Goal: Task Accomplishment & Management: Manage account settings

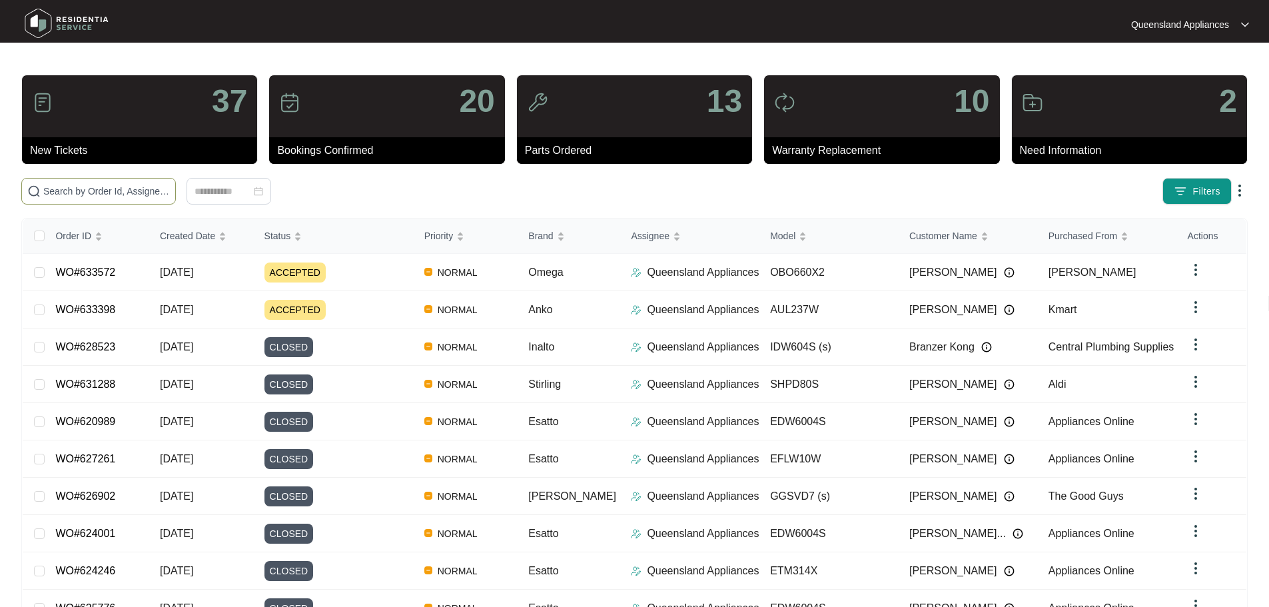
click at [170, 191] on input "text" at bounding box center [106, 191] width 127 height 15
click at [176, 180] on span at bounding box center [98, 191] width 154 height 27
paste input "625705"
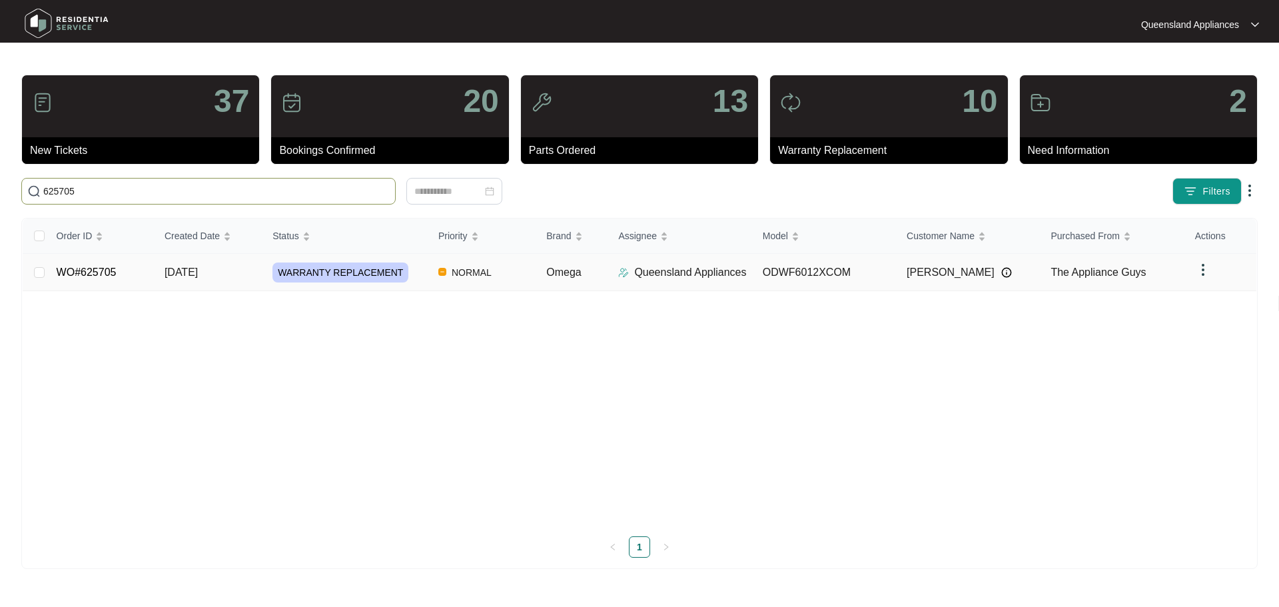
type input "625705"
click at [625, 271] on img at bounding box center [623, 272] width 11 height 11
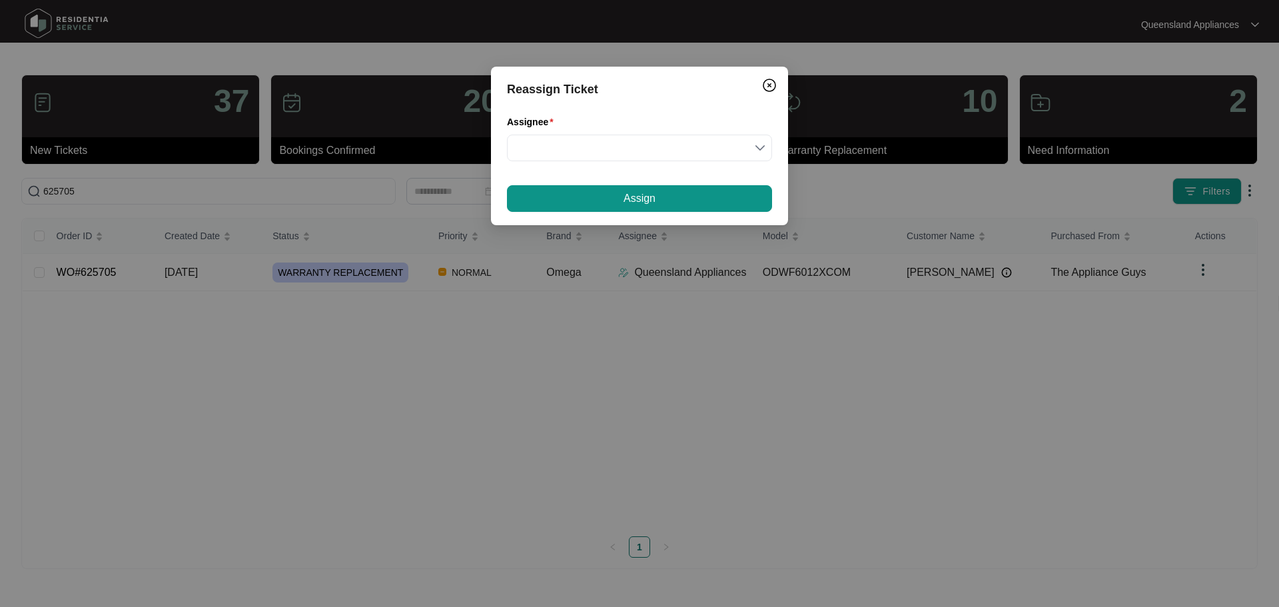
click at [419, 284] on div "Reassign Ticket Assignee Assign" at bounding box center [639, 303] width 1279 height 607
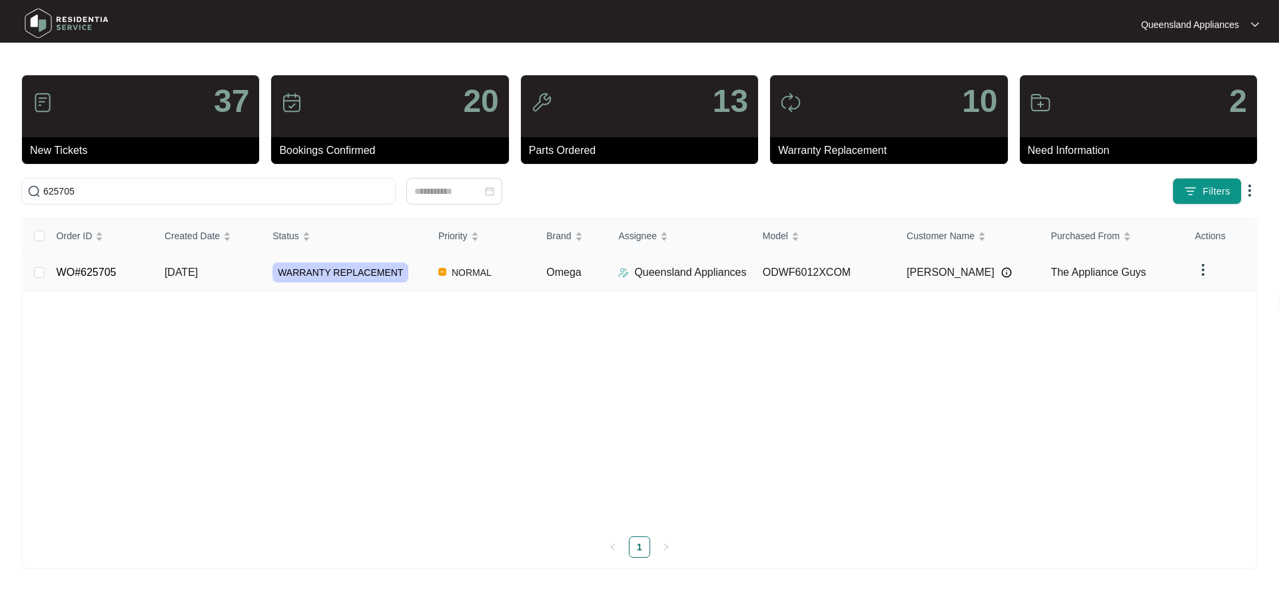
click at [413, 276] on div "WARRANTY REPLACEMENT" at bounding box center [349, 272] width 155 height 20
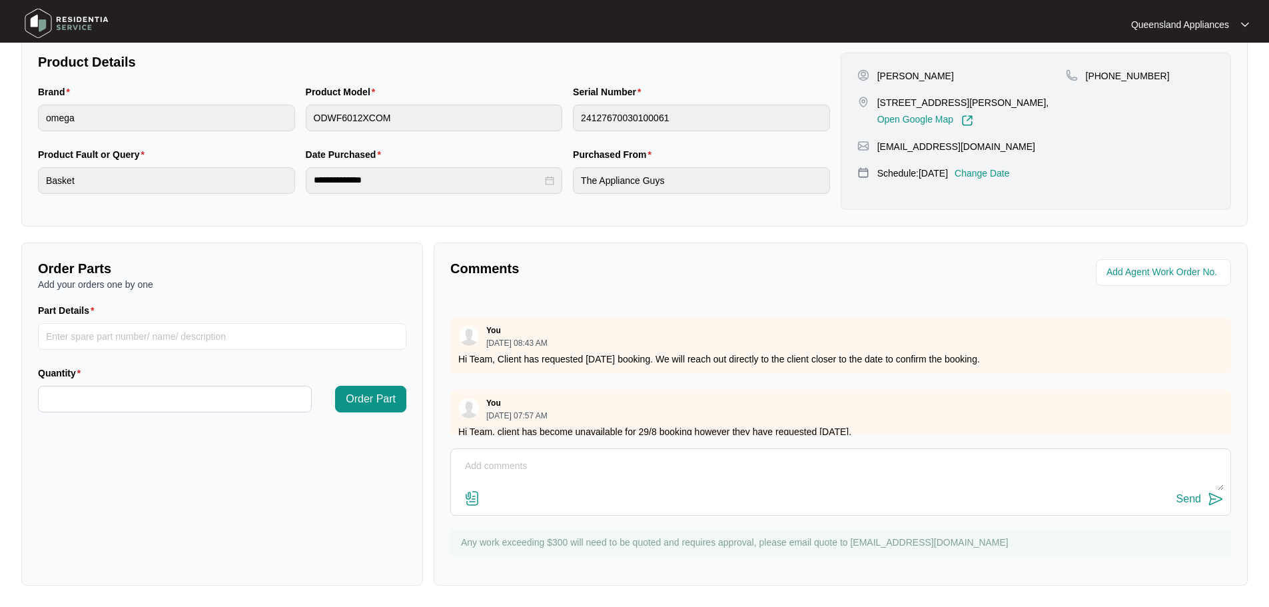
scroll to position [376, 0]
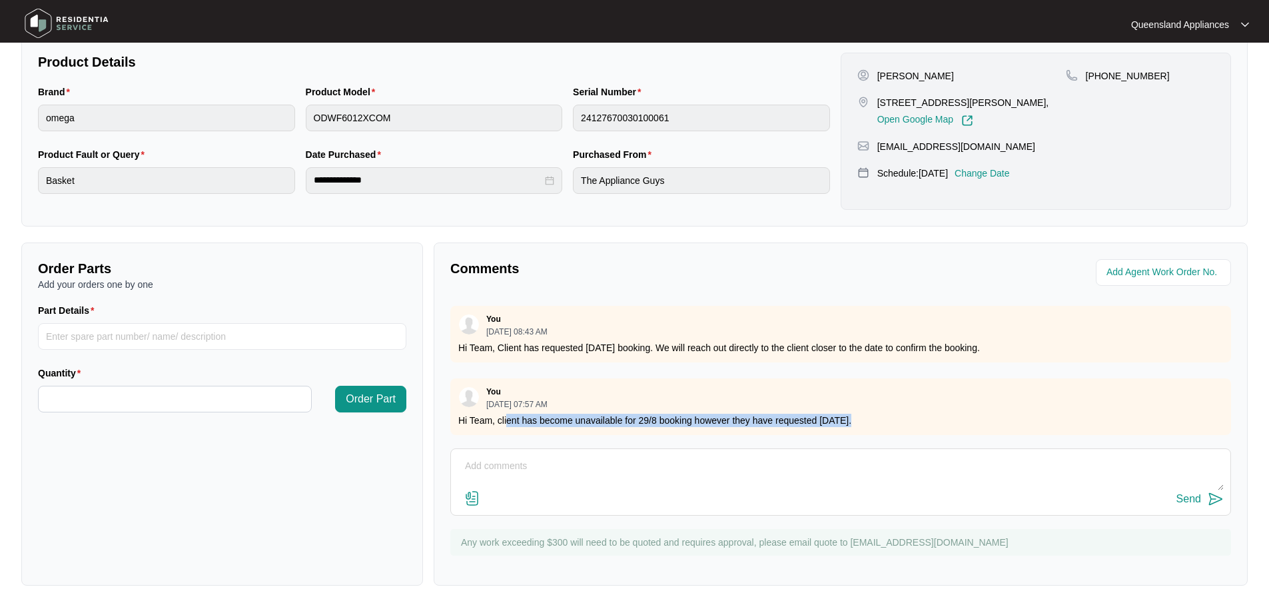
drag, startPoint x: 506, startPoint y: 407, endPoint x: 864, endPoint y: 410, distance: 358.3
click at [864, 414] on p "Hi Team, client has become unavailable for 29/8 booking however they have reque…" at bounding box center [840, 420] width 764 height 13
click at [790, 467] on textarea at bounding box center [840, 472] width 766 height 35
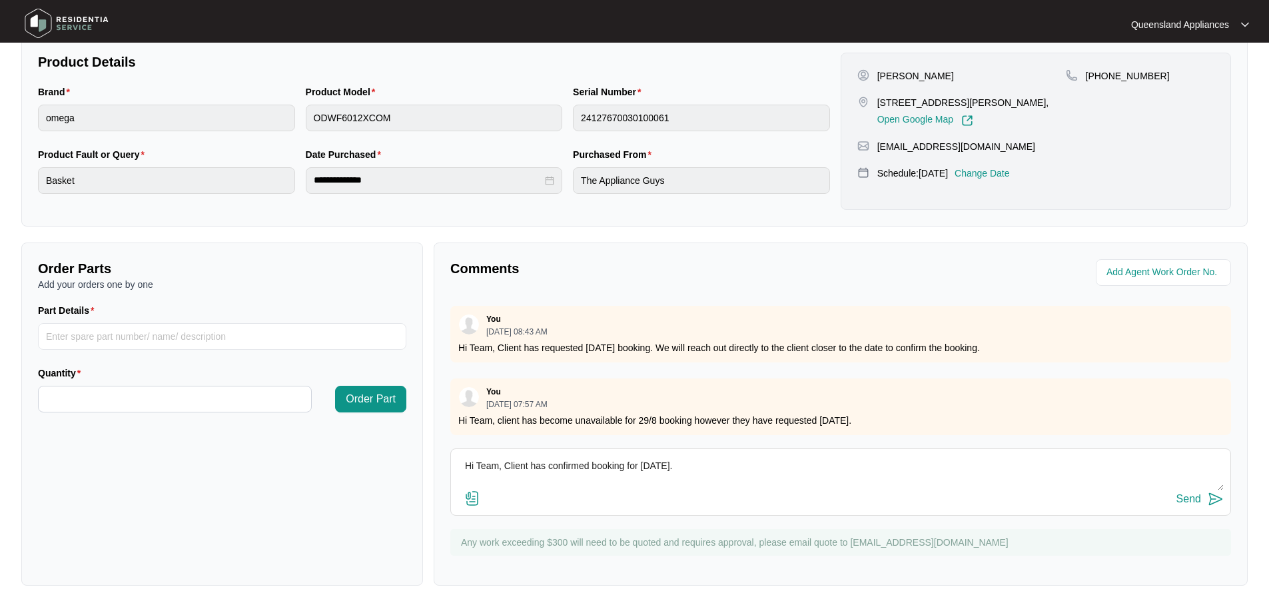
type textarea "Hi Team, Client has confirmed booking for [DATE]."
click at [1212, 502] on img at bounding box center [1215, 499] width 16 height 16
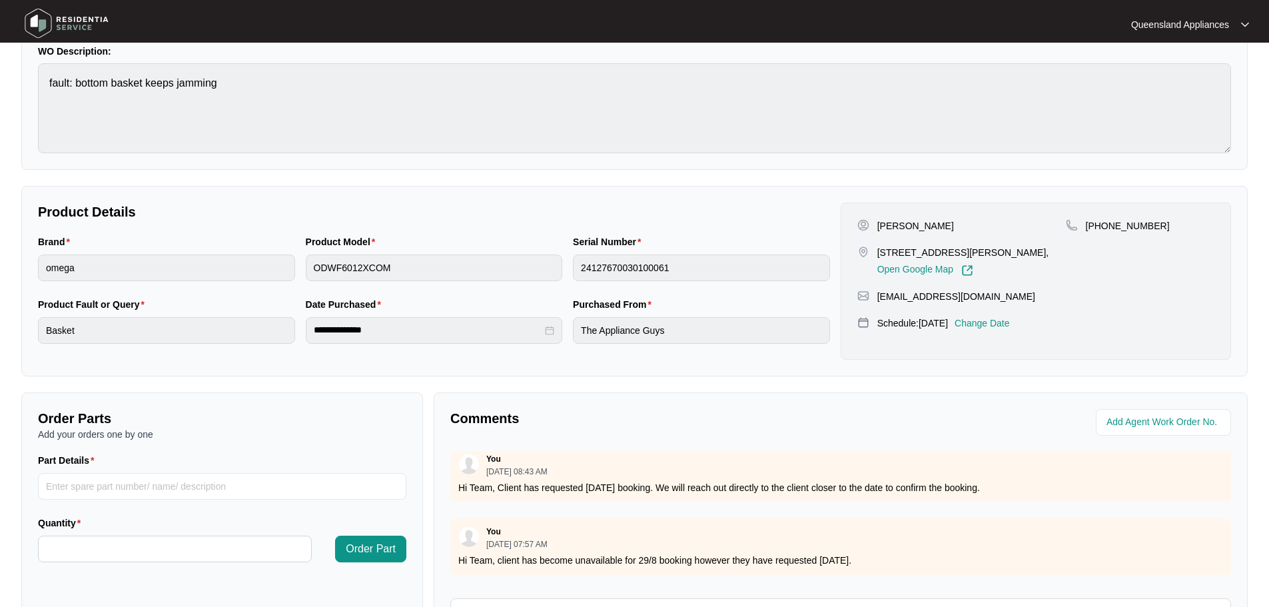
scroll to position [0, 0]
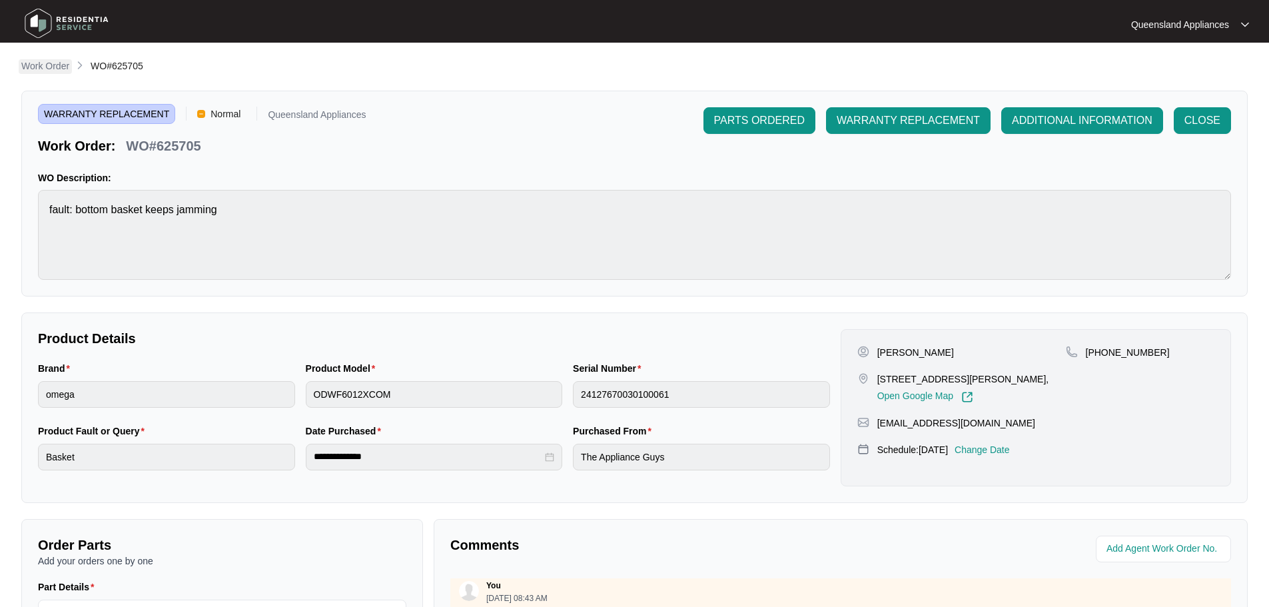
click at [41, 66] on p "Work Order" at bounding box center [45, 65] width 48 height 13
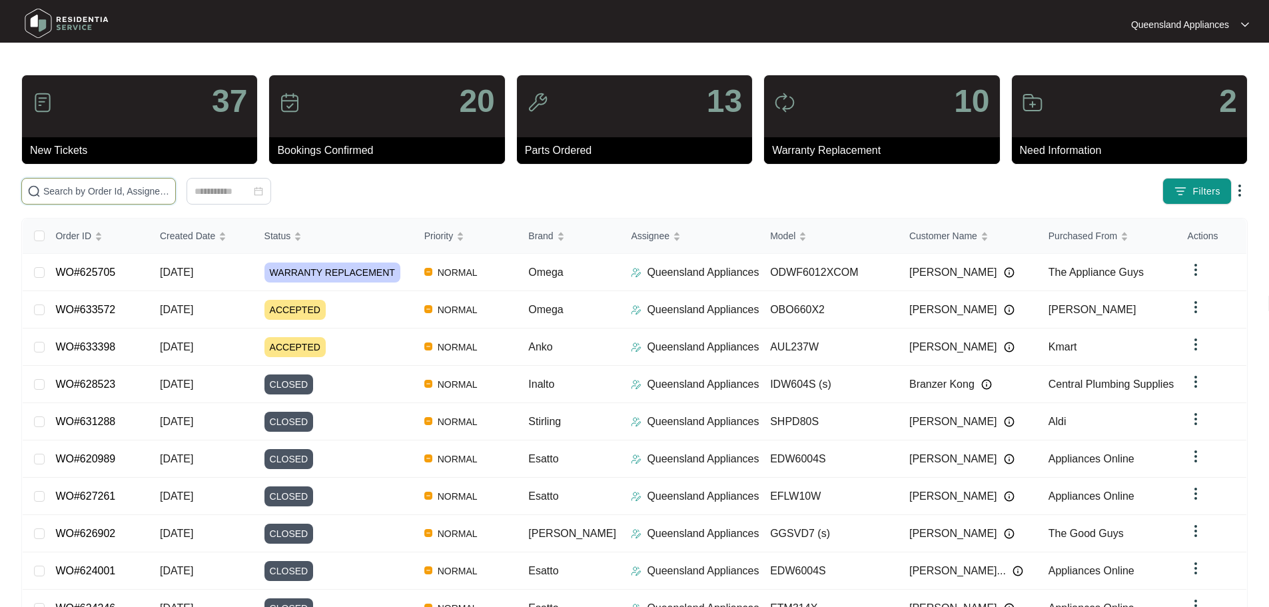
click at [170, 186] on input "text" at bounding box center [106, 191] width 127 height 15
paste input "629889"
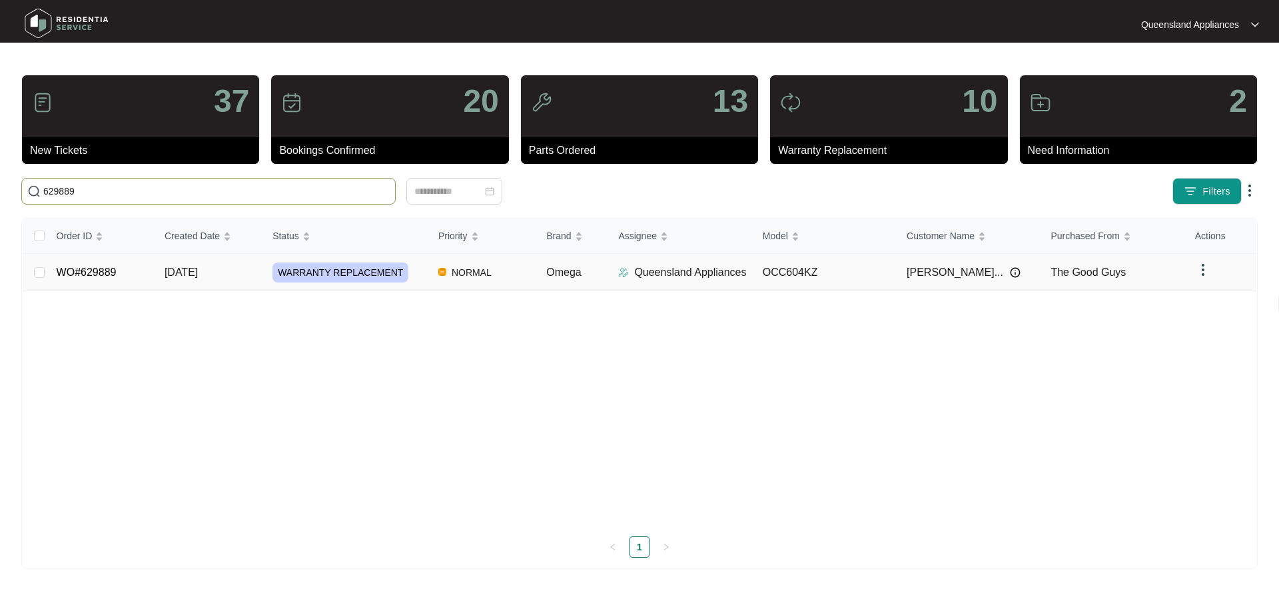
type input "629889"
click at [433, 278] on td "NORMAL" at bounding box center [482, 272] width 108 height 37
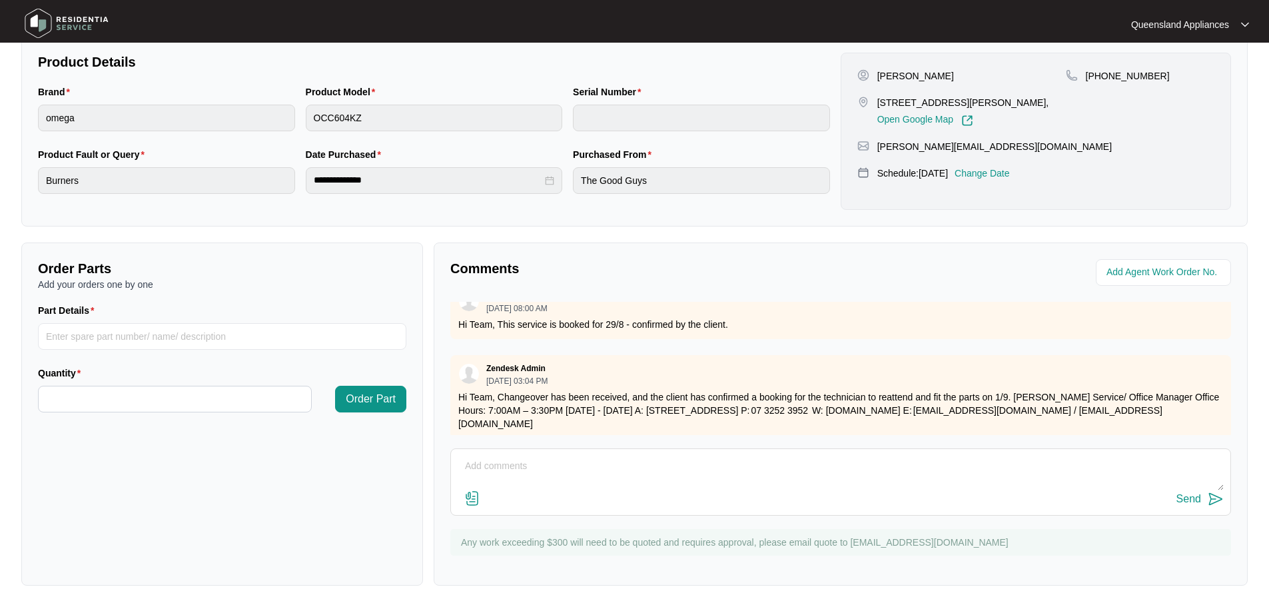
scroll to position [352, 0]
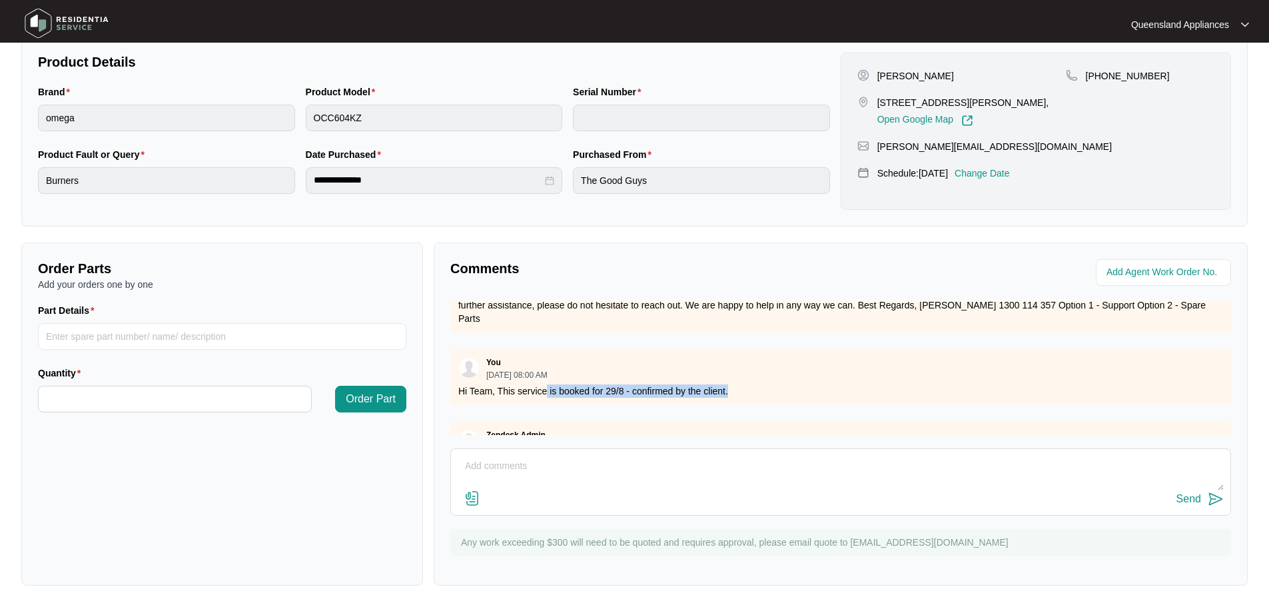
drag, startPoint x: 545, startPoint y: 378, endPoint x: 736, endPoint y: 375, distance: 191.1
click at [736, 384] on p "Hi Team, This service is booked for 29/8 - confirmed by the client." at bounding box center [840, 390] width 764 height 13
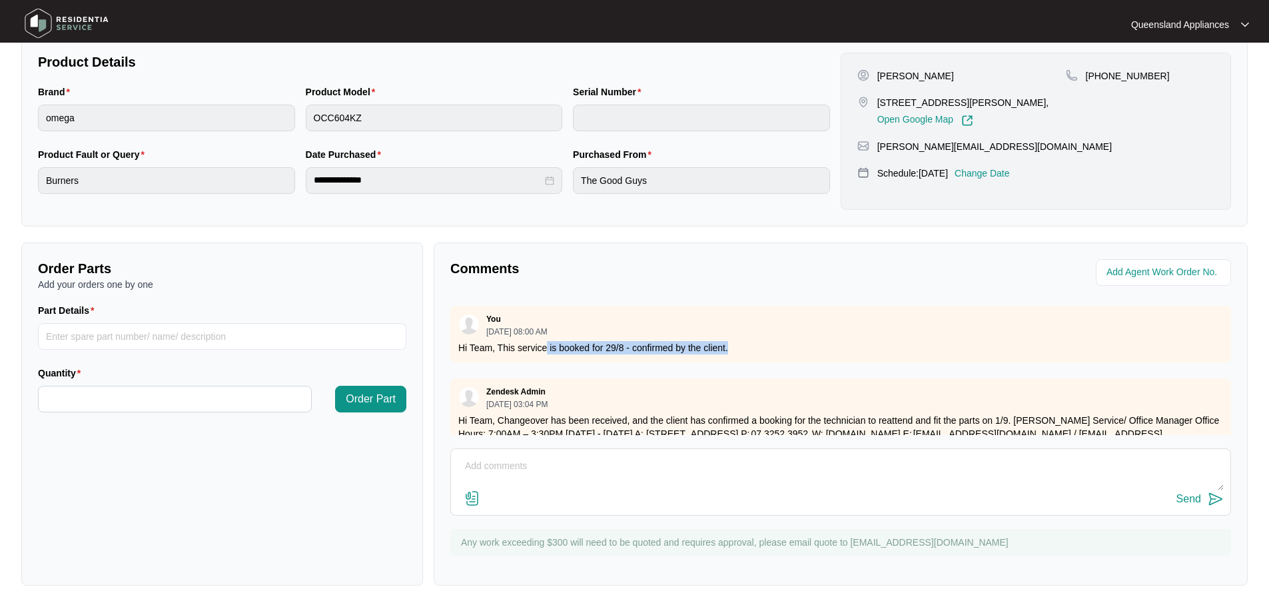
scroll to position [419, 0]
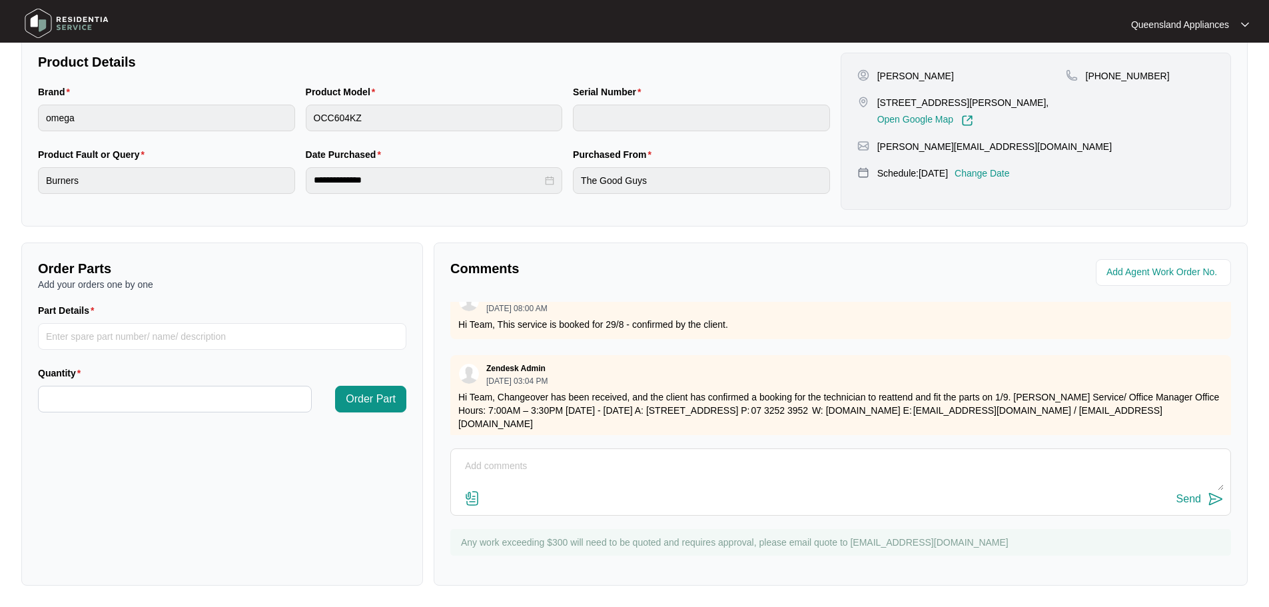
click at [645, 390] on p "Hi Team, Changeover has been received, and the client has confirmed a booking f…" at bounding box center [840, 410] width 764 height 40
click at [650, 464] on textarea at bounding box center [840, 472] width 766 height 35
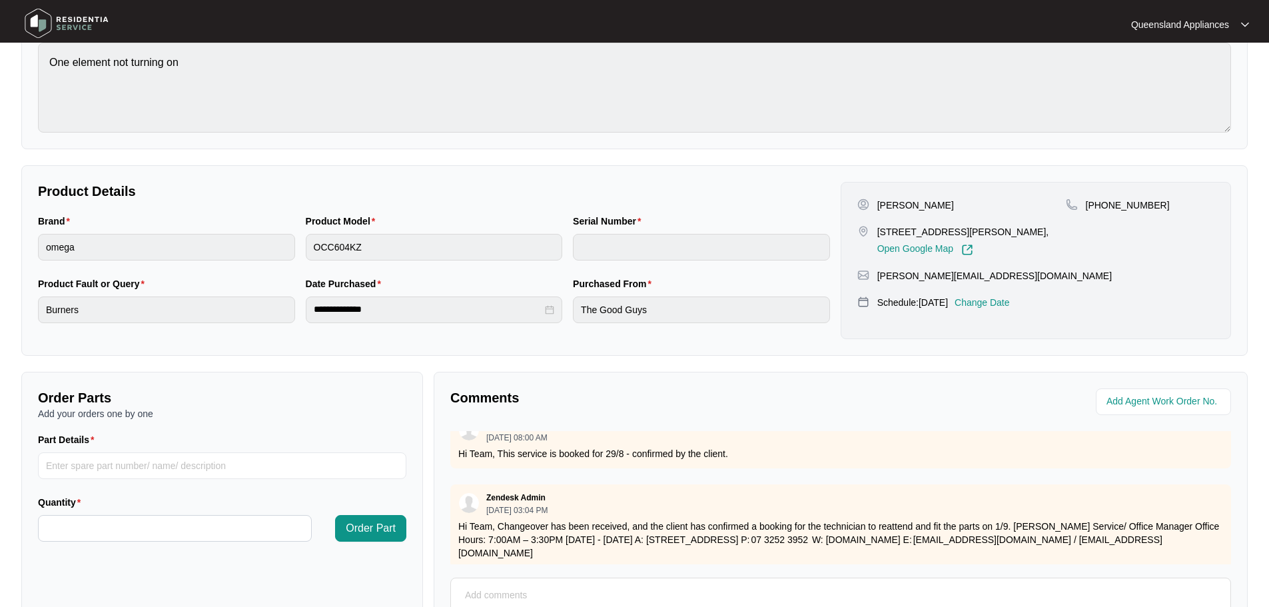
scroll to position [11, 0]
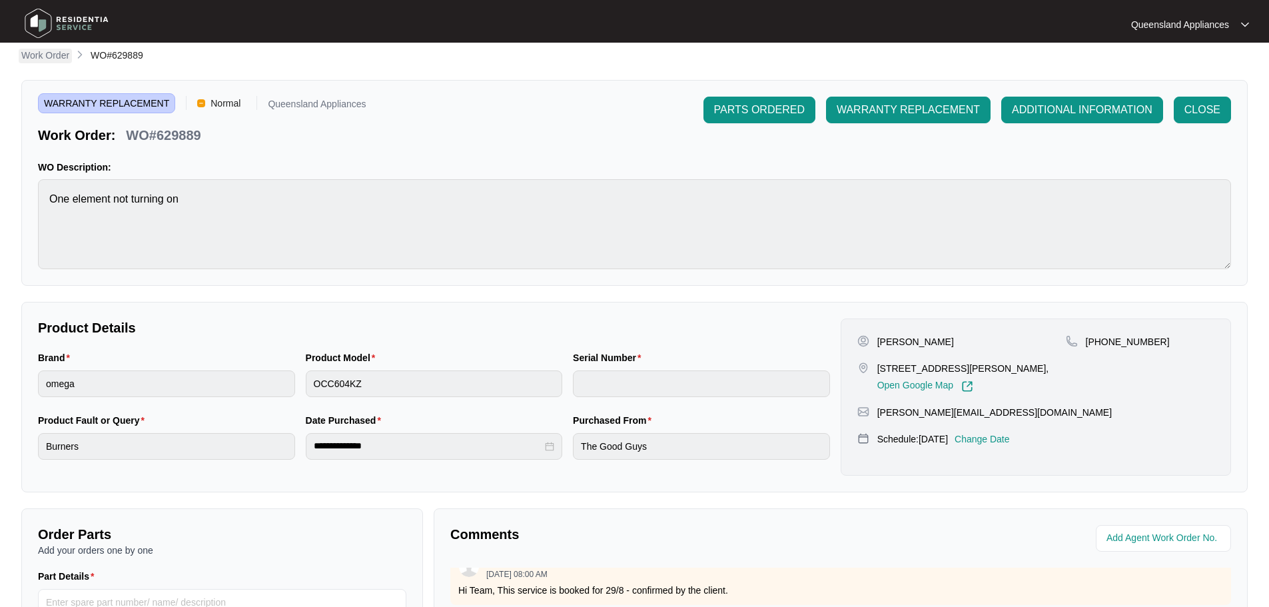
click at [49, 62] on link "Work Order" at bounding box center [45, 56] width 53 height 15
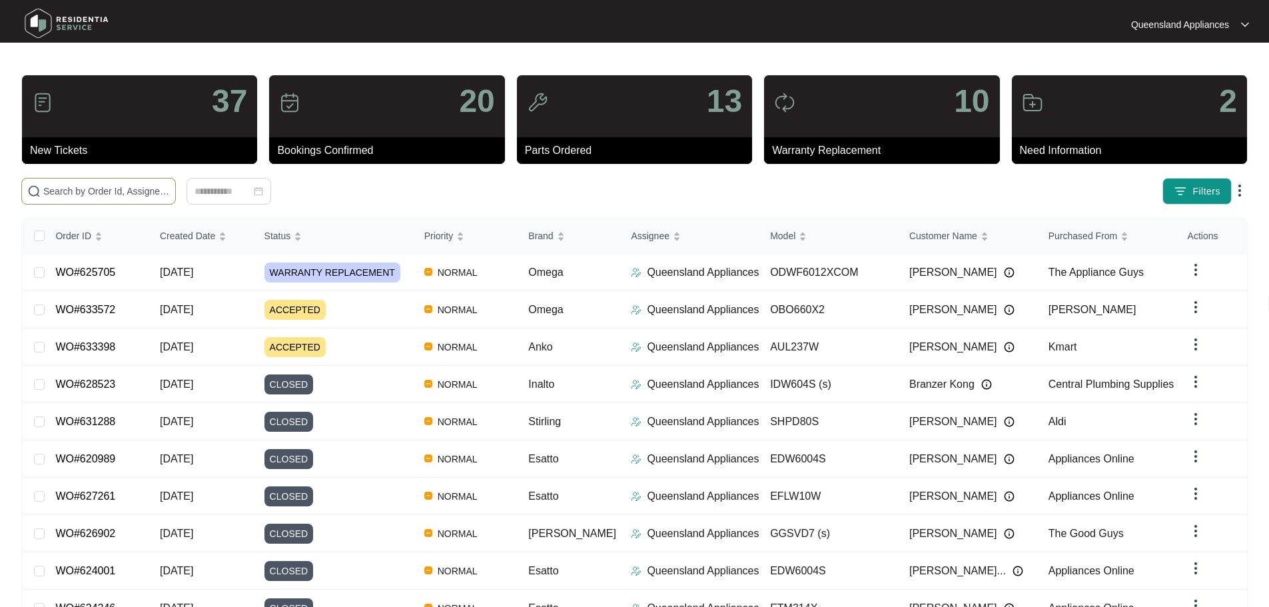
click at [121, 194] on input "text" at bounding box center [106, 191] width 127 height 15
paste input "613895"
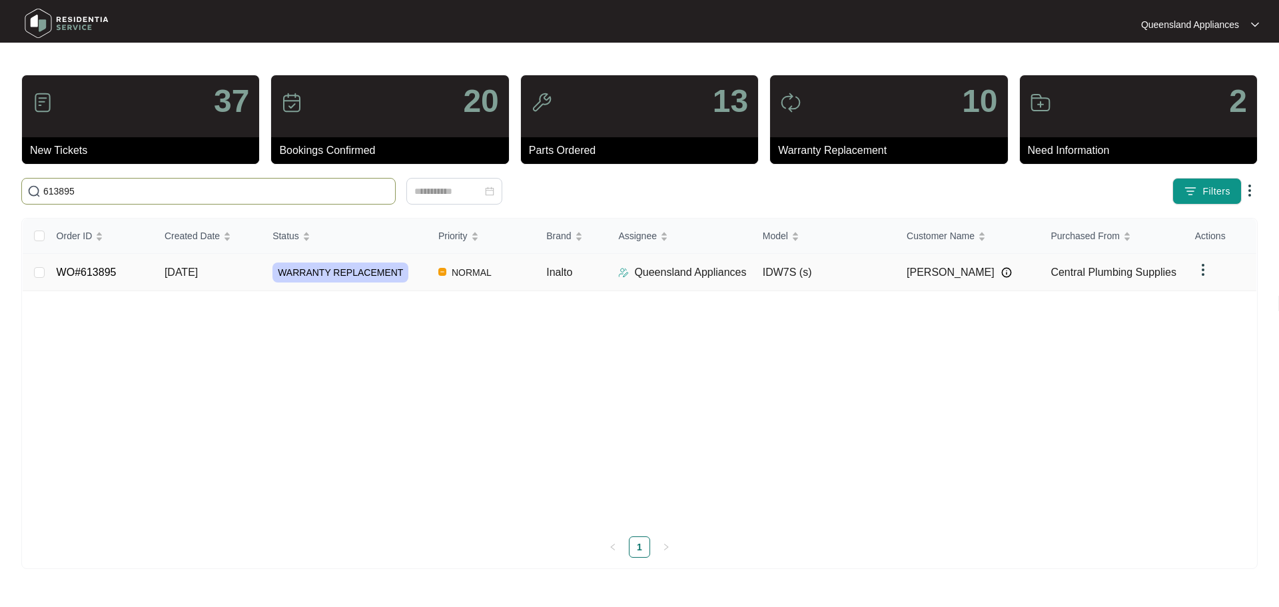
type input "613895"
click at [418, 272] on div "WARRANTY REPLACEMENT" at bounding box center [349, 272] width 155 height 20
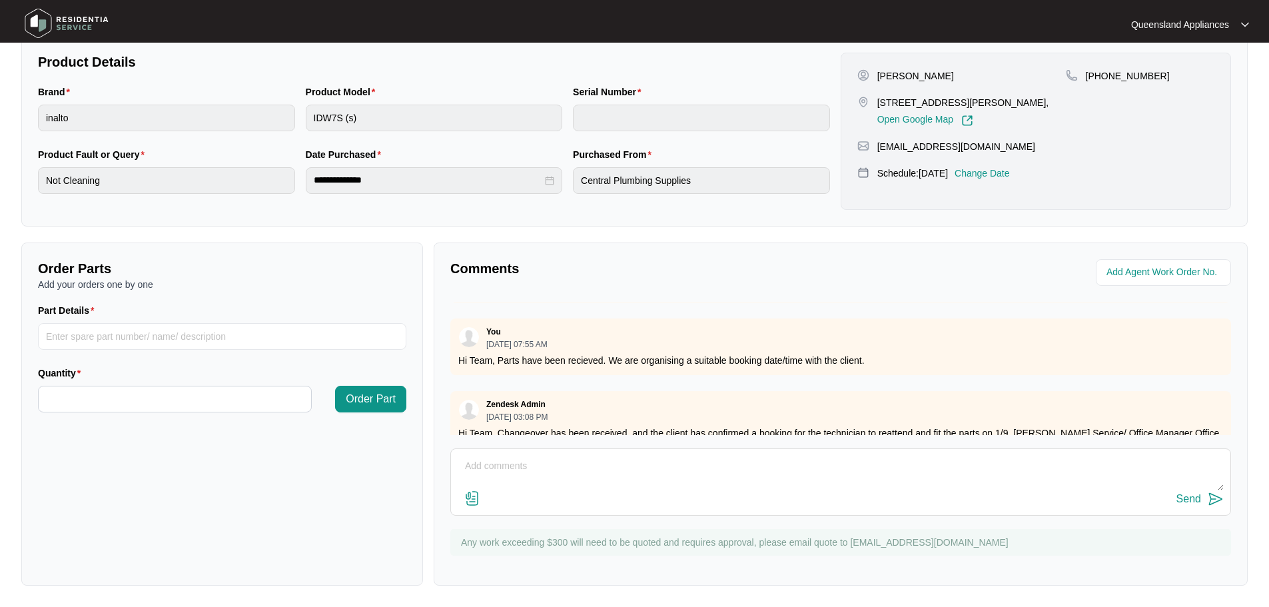
scroll to position [1594, 0]
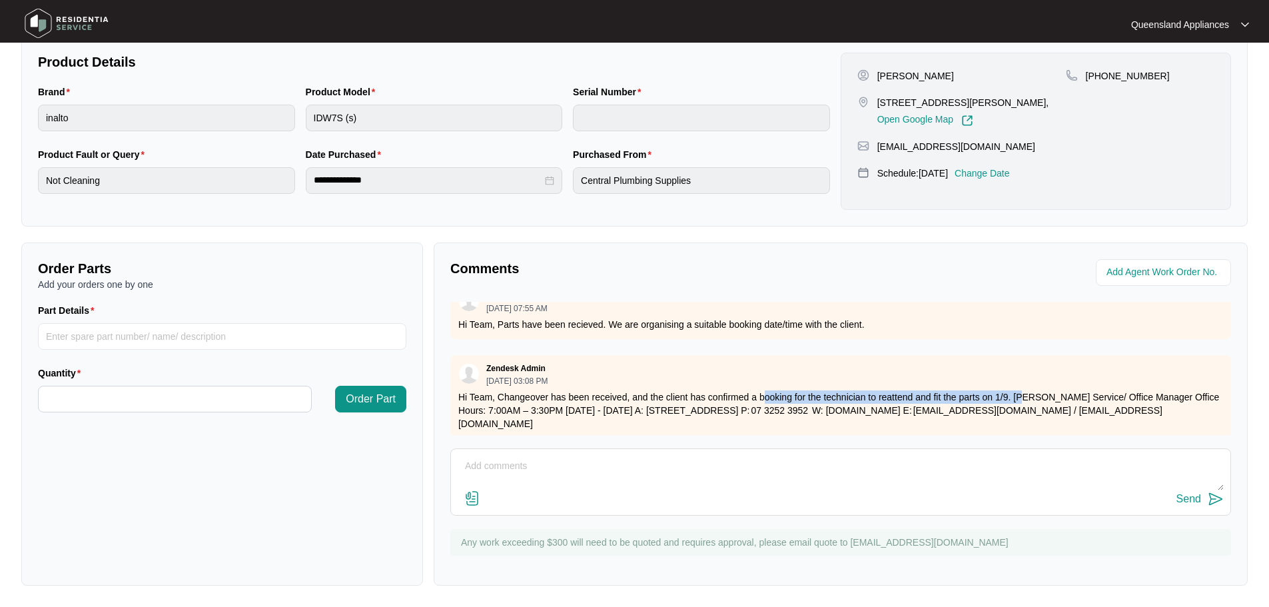
drag, startPoint x: 764, startPoint y: 382, endPoint x: 1024, endPoint y: 386, distance: 260.4
click at [1024, 390] on p "Hi Team, Changeover has been received, and the client has confirmed a booking f…" at bounding box center [840, 410] width 764 height 40
click at [1023, 390] on p "Hi Team, Changeover has been received, and the client has confirmed a booking f…" at bounding box center [840, 410] width 764 height 40
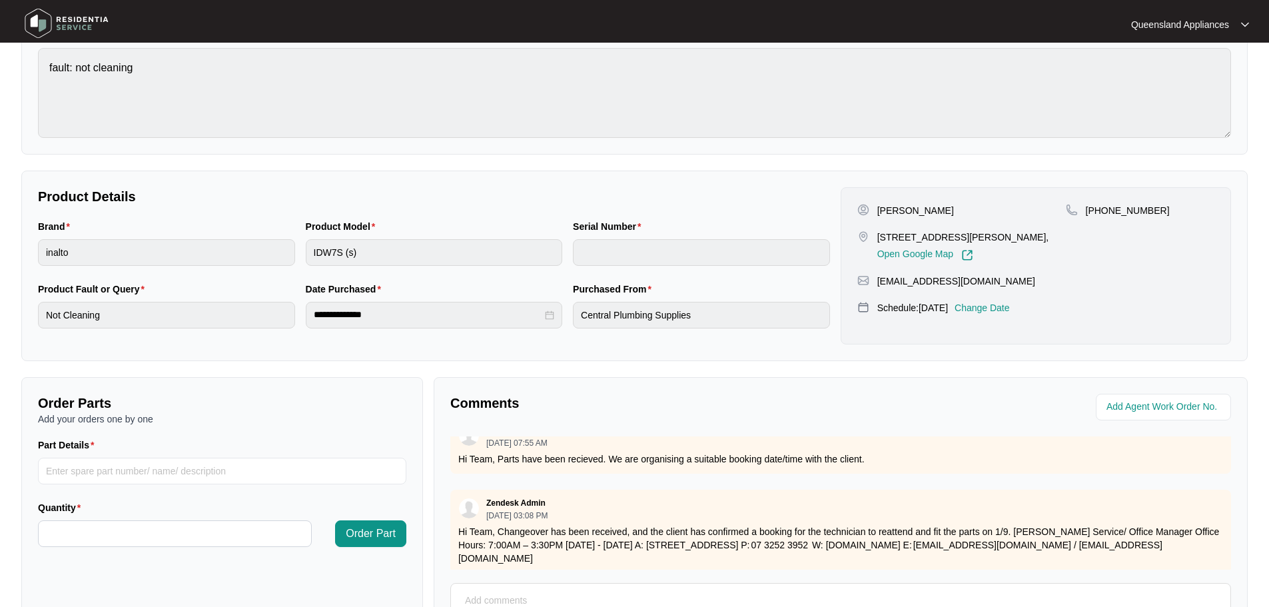
scroll to position [11, 0]
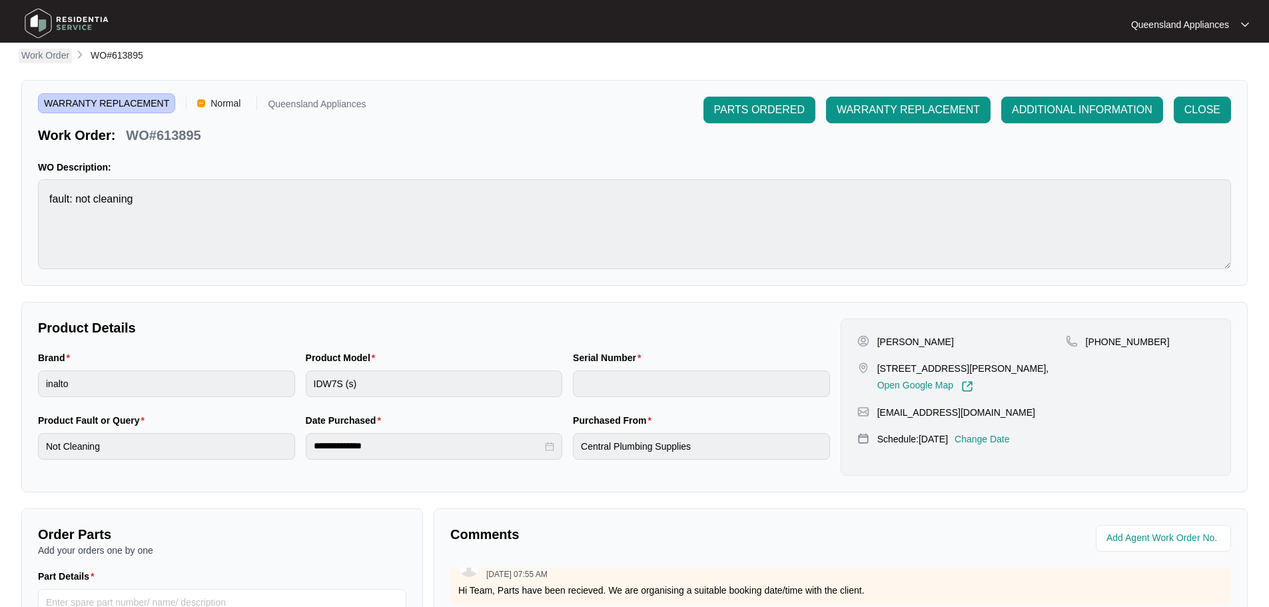
click at [50, 55] on p "Work Order" at bounding box center [45, 55] width 48 height 13
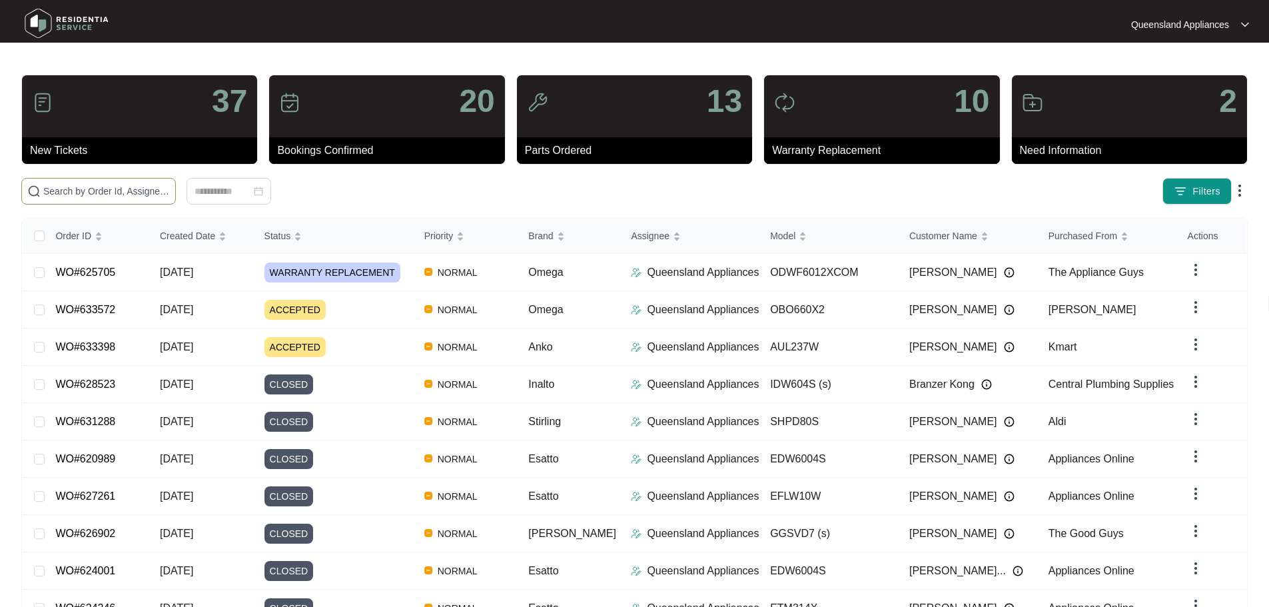
click at [99, 186] on input "text" at bounding box center [106, 191] width 127 height 15
paste input "629377"
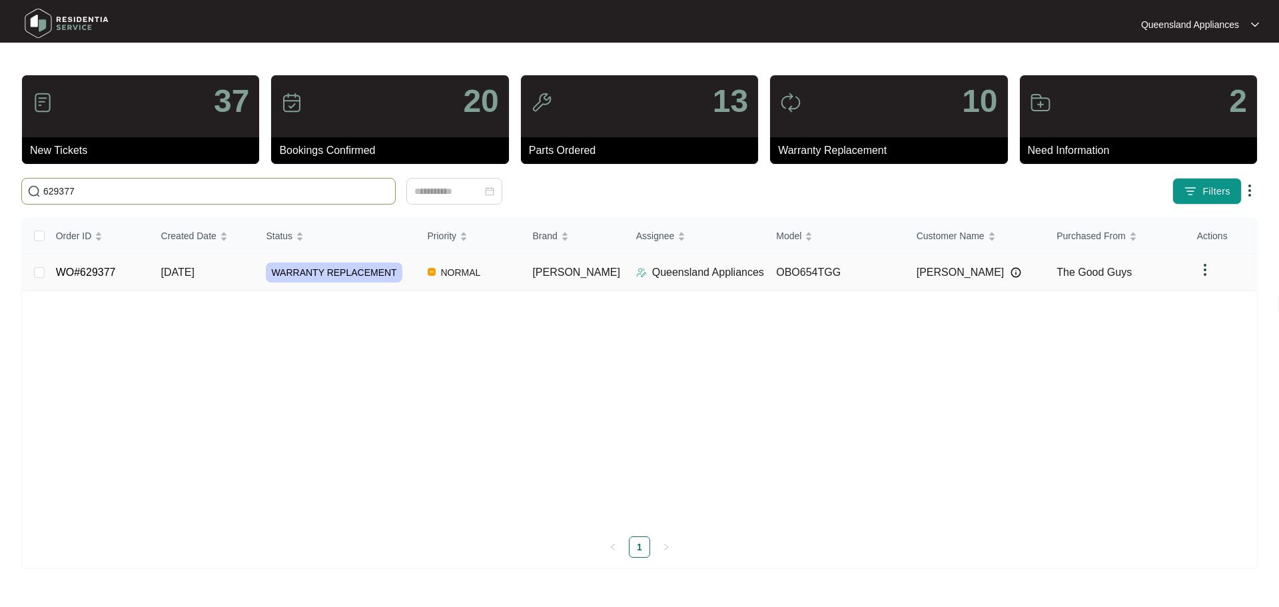
type input "629377"
click at [411, 278] on div "WARRANTY REPLACEMENT" at bounding box center [341, 272] width 150 height 20
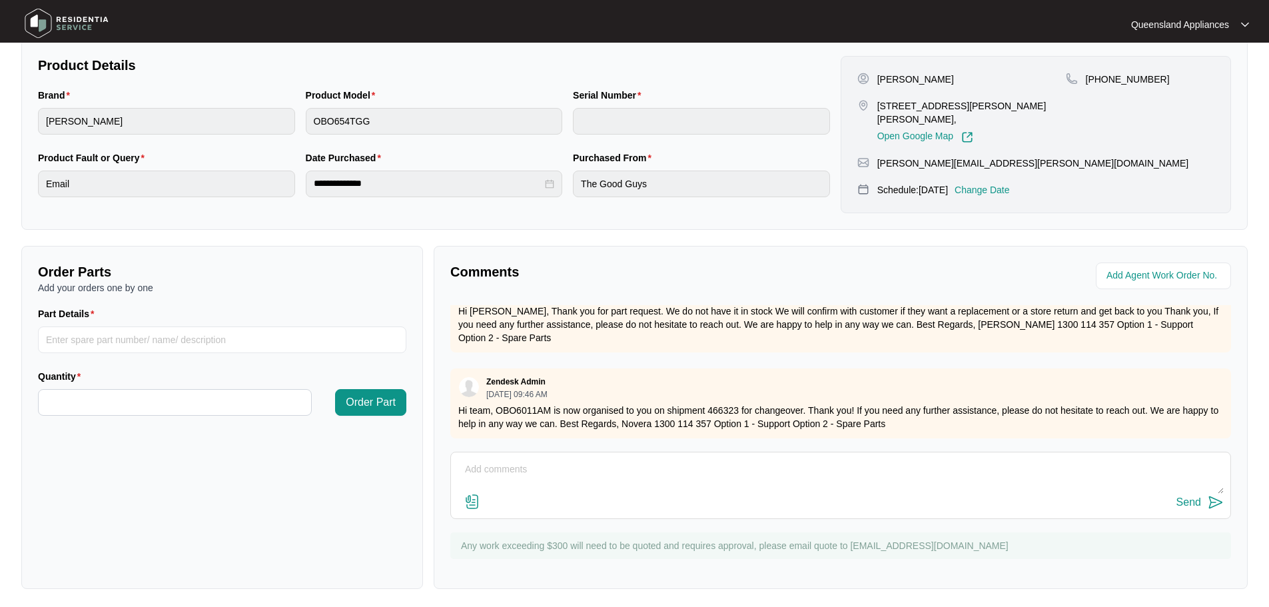
scroll to position [277, 0]
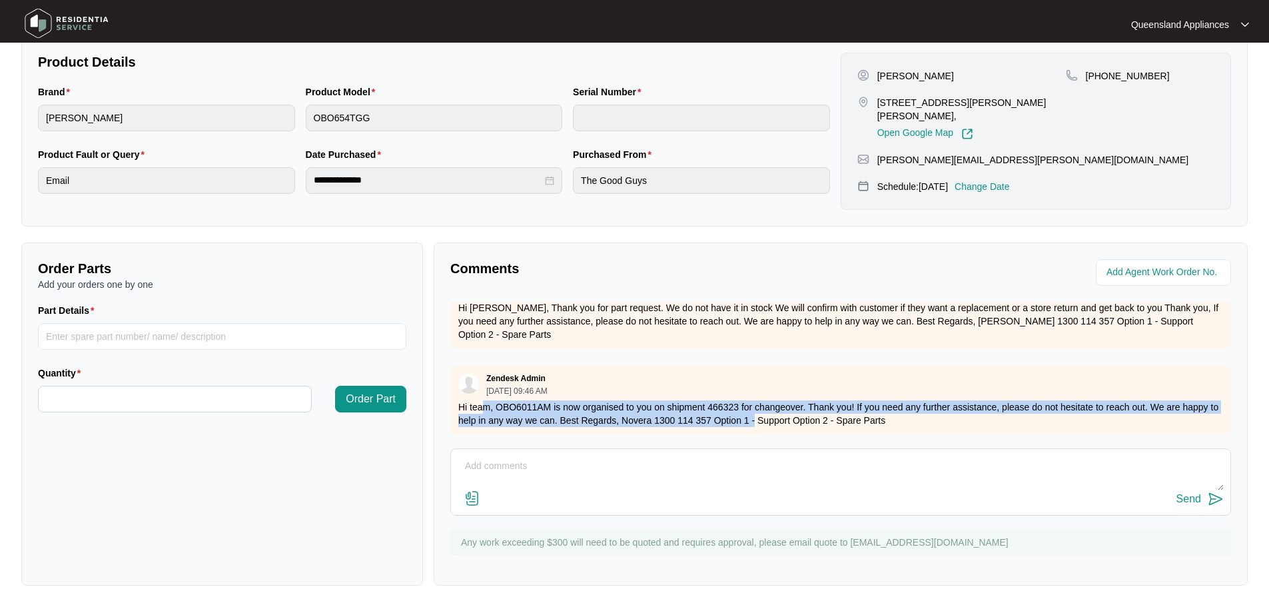
drag, startPoint x: 481, startPoint y: 400, endPoint x: 764, endPoint y: 406, distance: 282.4
click at [764, 406] on p "Hi team, OBO6011AM is now organised to you on shipment 466323 for changeover. T…" at bounding box center [840, 413] width 764 height 27
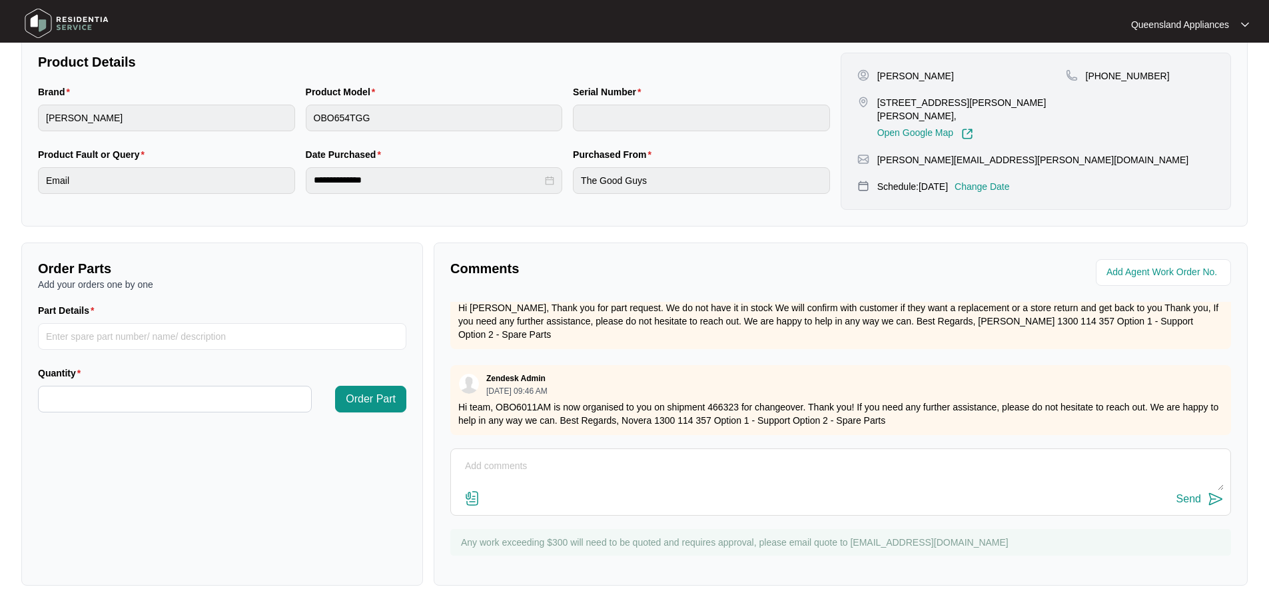
click at [823, 410] on p "Hi team, OBO6011AM is now organised to you on shipment 466323 for changeover. T…" at bounding box center [840, 413] width 764 height 27
click at [765, 443] on div "Comments Zendesk Admin [DATE] 04:42 PM exploded attached If you need any furthe…" at bounding box center [840, 413] width 814 height 343
click at [764, 448] on div "Send" at bounding box center [840, 481] width 780 height 67
click at [761, 473] on textarea at bounding box center [840, 472] width 766 height 35
click at [739, 457] on textarea at bounding box center [840, 472] width 766 height 35
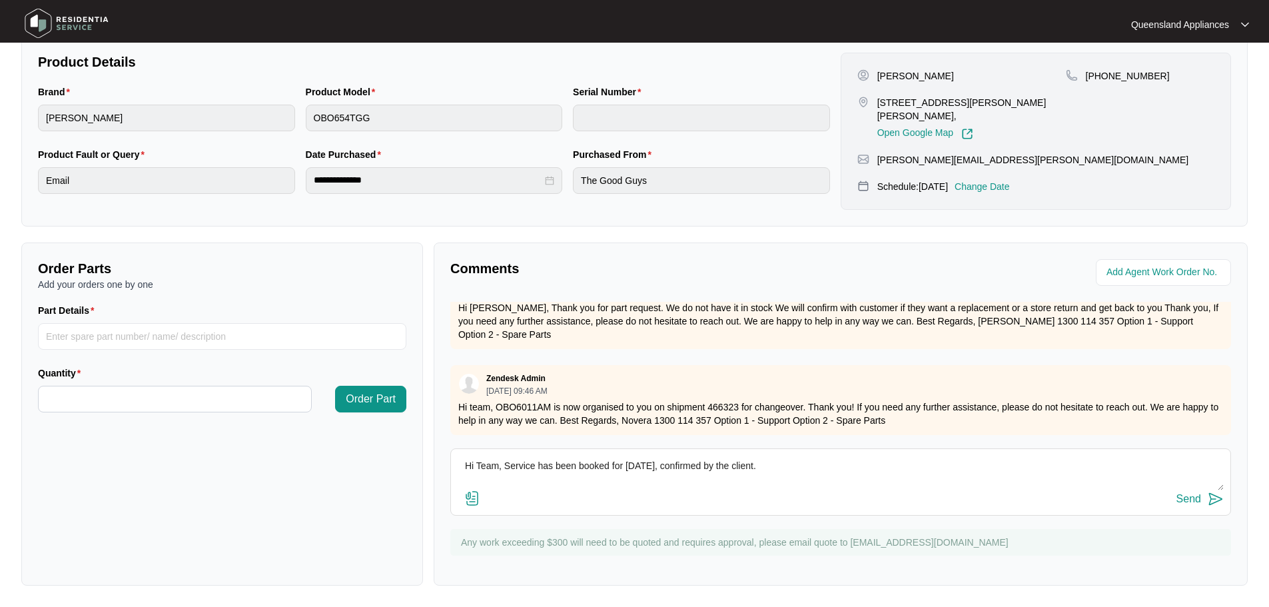
click at [809, 466] on textarea "Hi Team, Service has been booked for [DATE], confirmed by the client." at bounding box center [840, 472] width 766 height 35
type textarea "Hi Team, Service has been booked for [DATE], confirmed by the client."
click at [1189, 493] on div "Send" at bounding box center [1188, 499] width 25 height 12
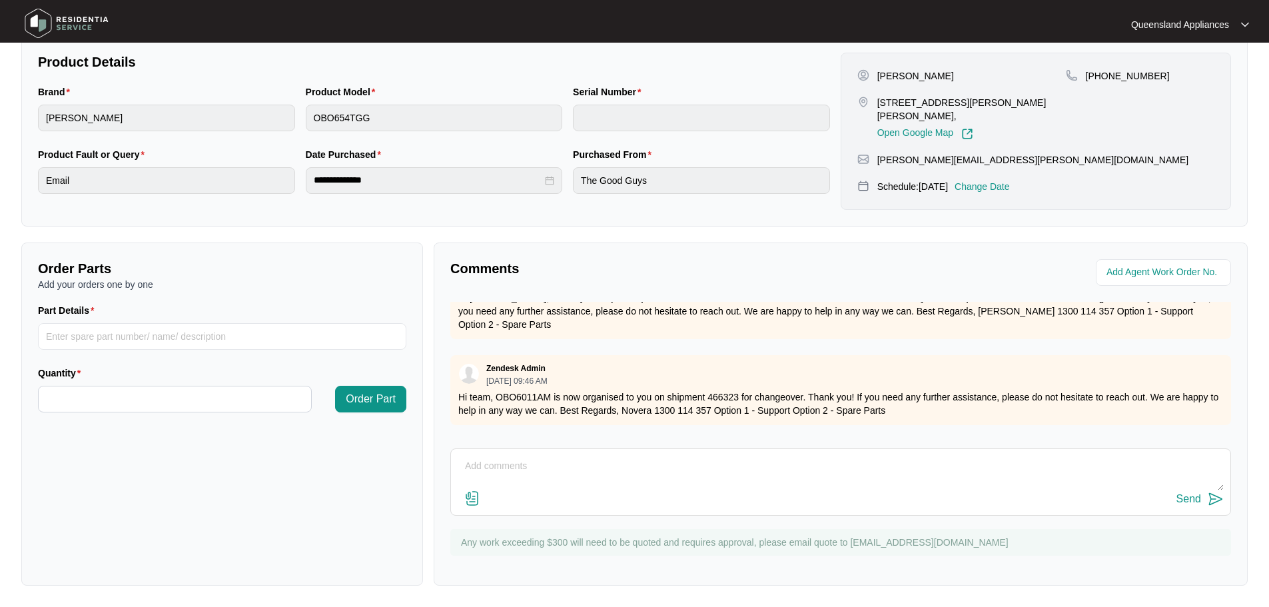
scroll to position [11, 0]
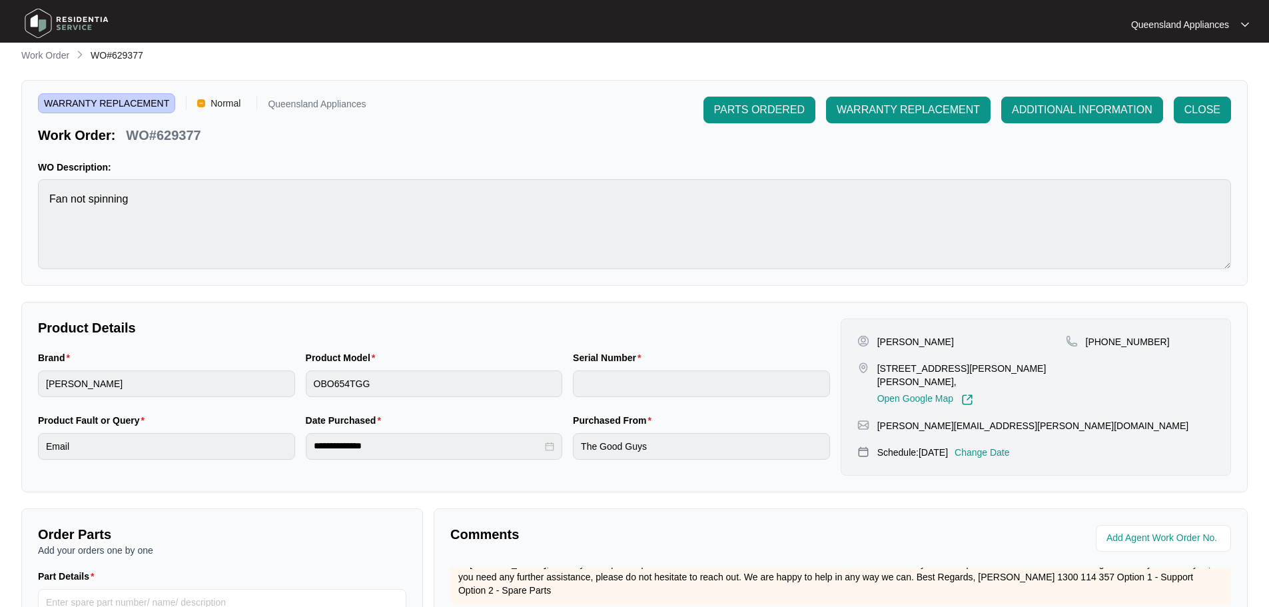
click at [44, 53] on p "Work Order" at bounding box center [45, 55] width 48 height 13
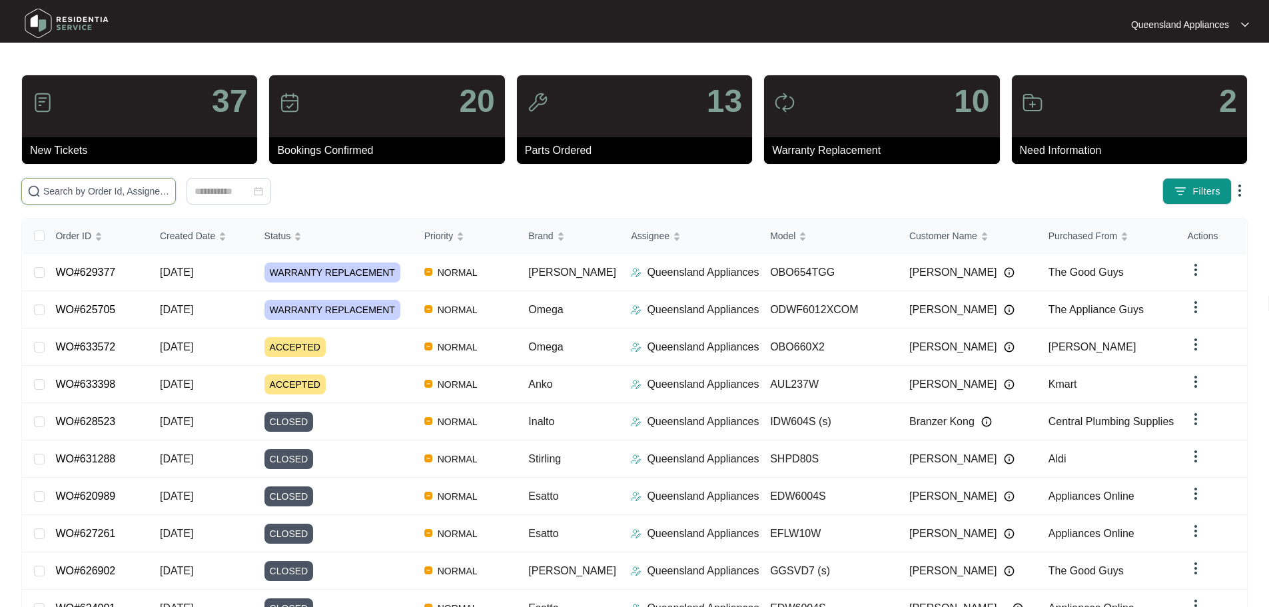
click at [140, 189] on input "text" at bounding box center [106, 191] width 127 height 15
paste input "629664"
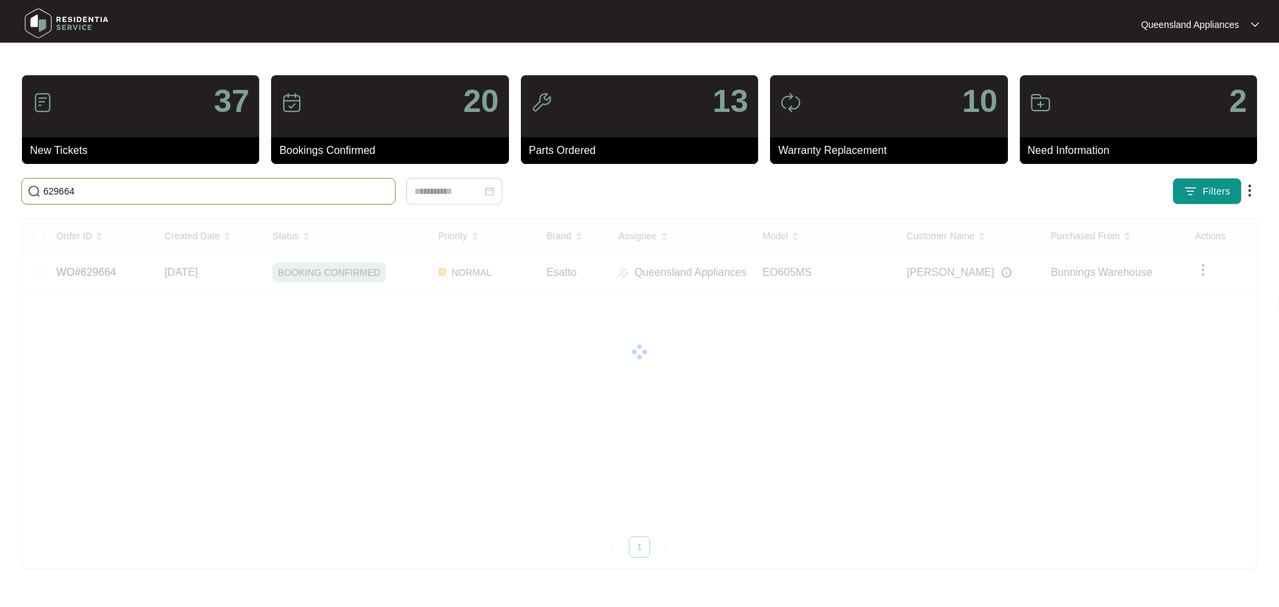
click at [300, 191] on input "629664" at bounding box center [216, 191] width 346 height 15
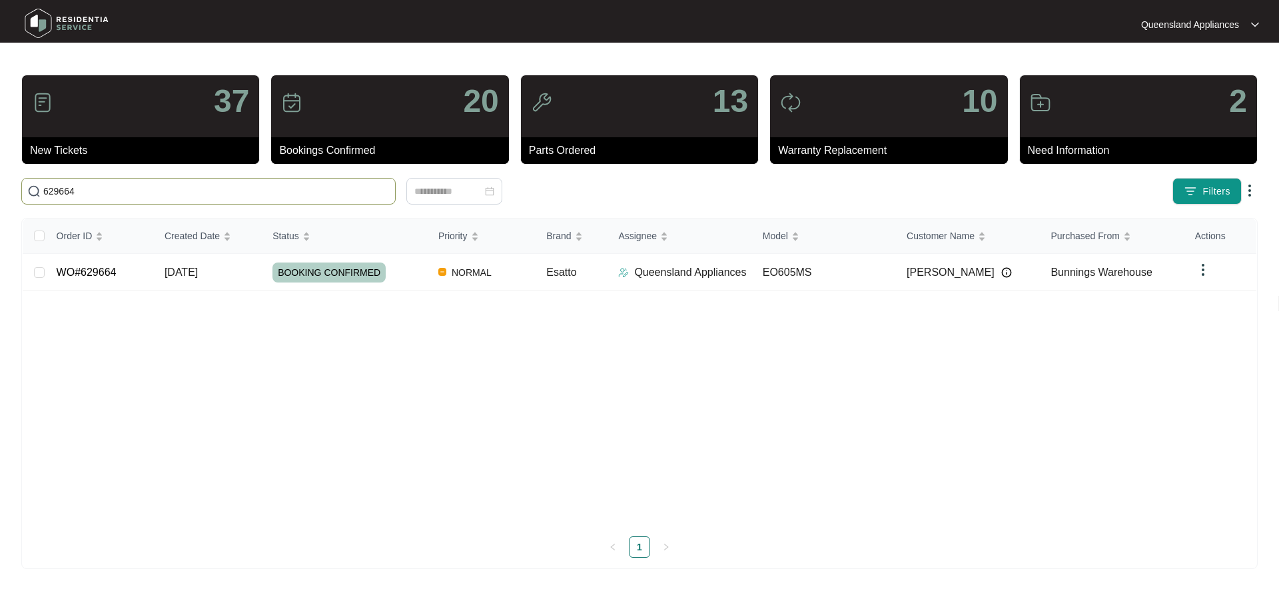
paste input "33398"
type input "633398"
click at [396, 279] on div "ACCEPTED" at bounding box center [349, 272] width 155 height 20
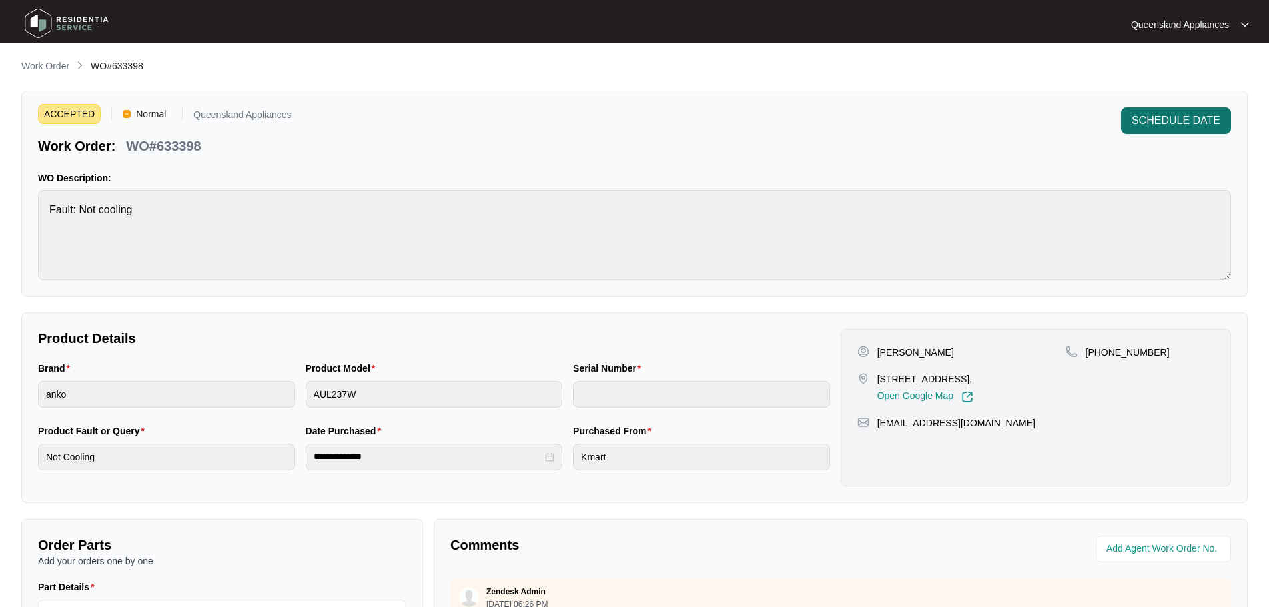
click at [1137, 121] on span "SCHEDULE DATE" at bounding box center [1175, 121] width 89 height 16
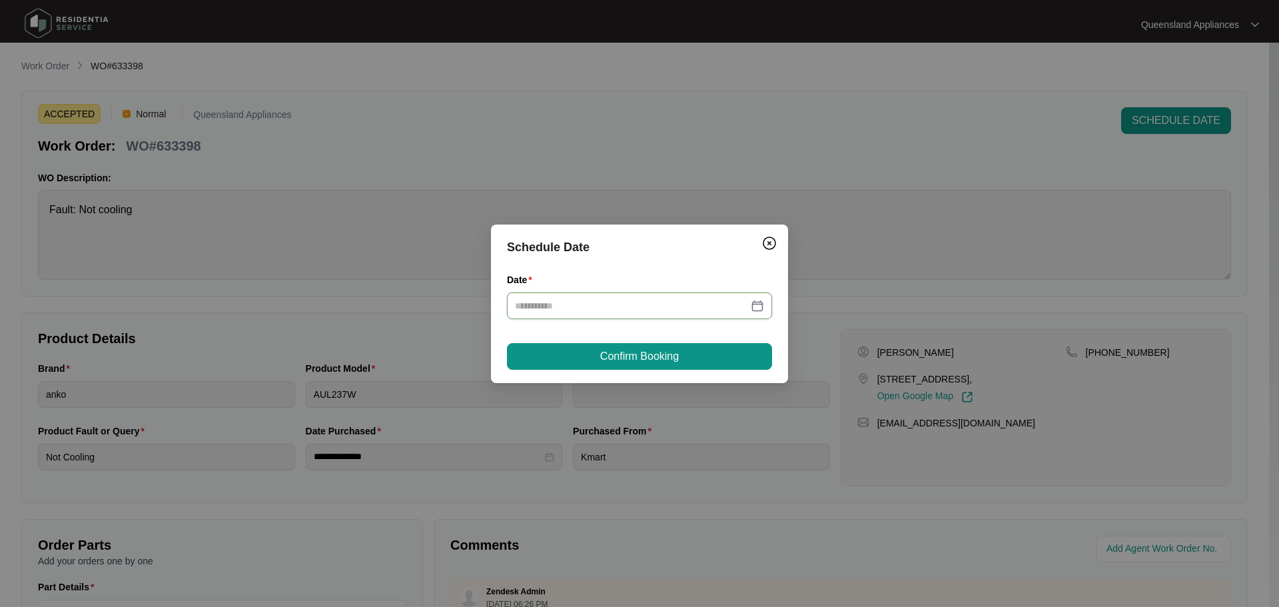
click at [654, 304] on input "Date" at bounding box center [631, 305] width 233 height 15
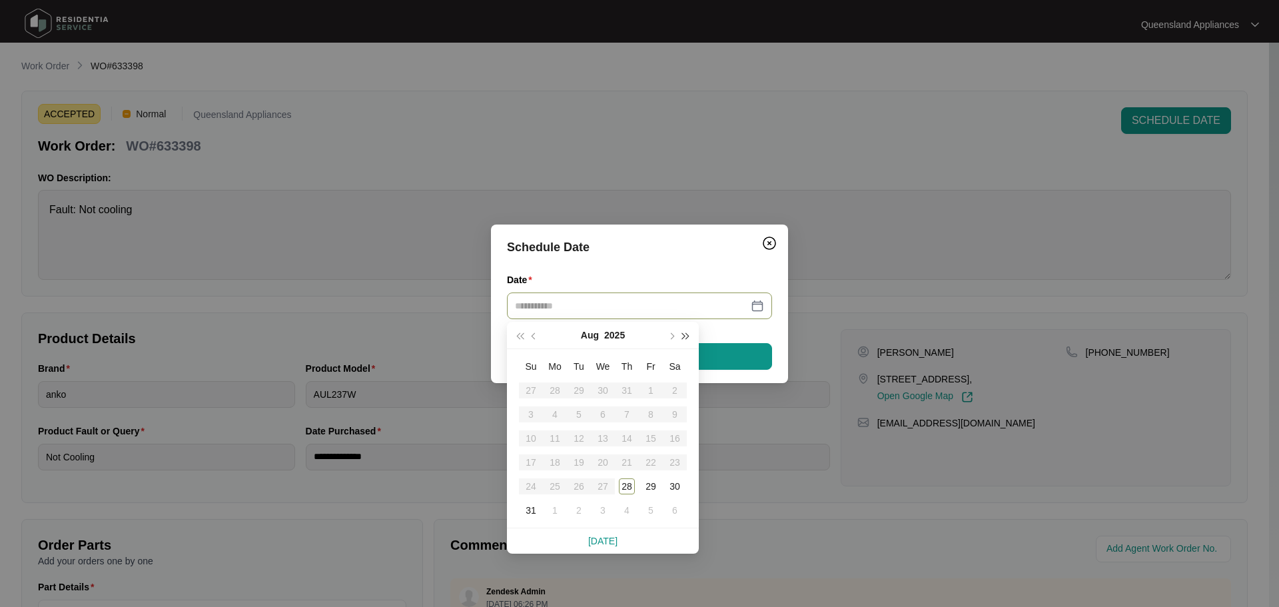
click at [681, 341] on button "button" at bounding box center [686, 335] width 15 height 27
click at [518, 339] on button "button" at bounding box center [519, 335] width 15 height 27
click at [669, 334] on span "button" at bounding box center [670, 335] width 7 height 7
click at [577, 392] on div "2" at bounding box center [579, 390] width 16 height 16
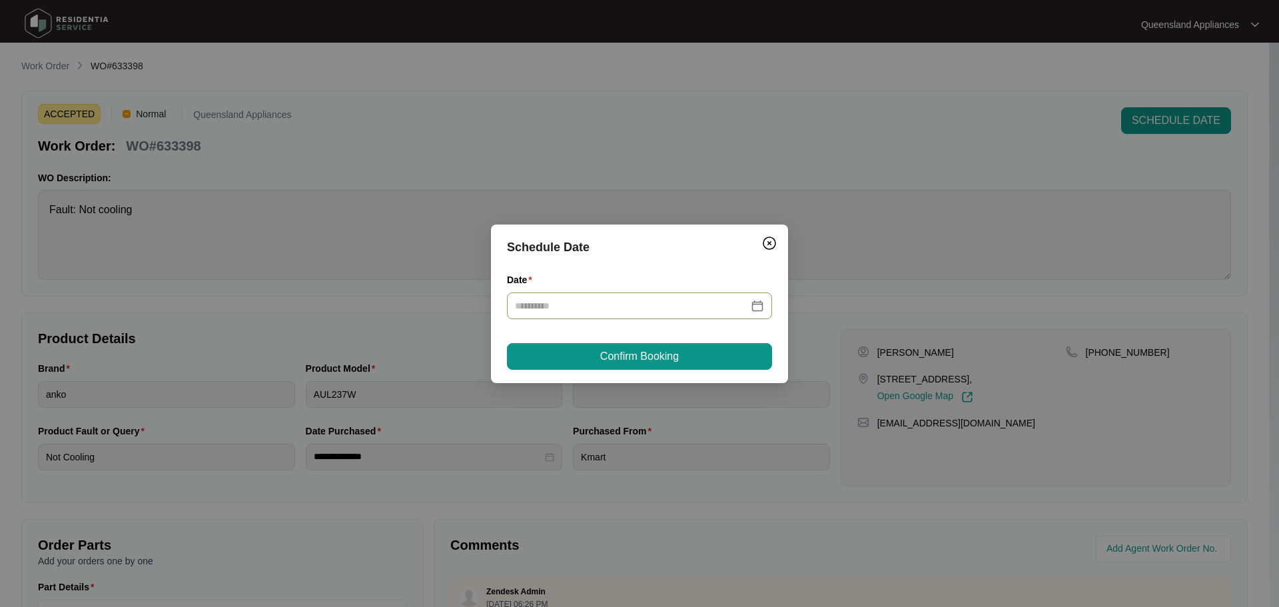
type input "**********"
click at [633, 352] on span "Confirm Booking" at bounding box center [639, 356] width 79 height 16
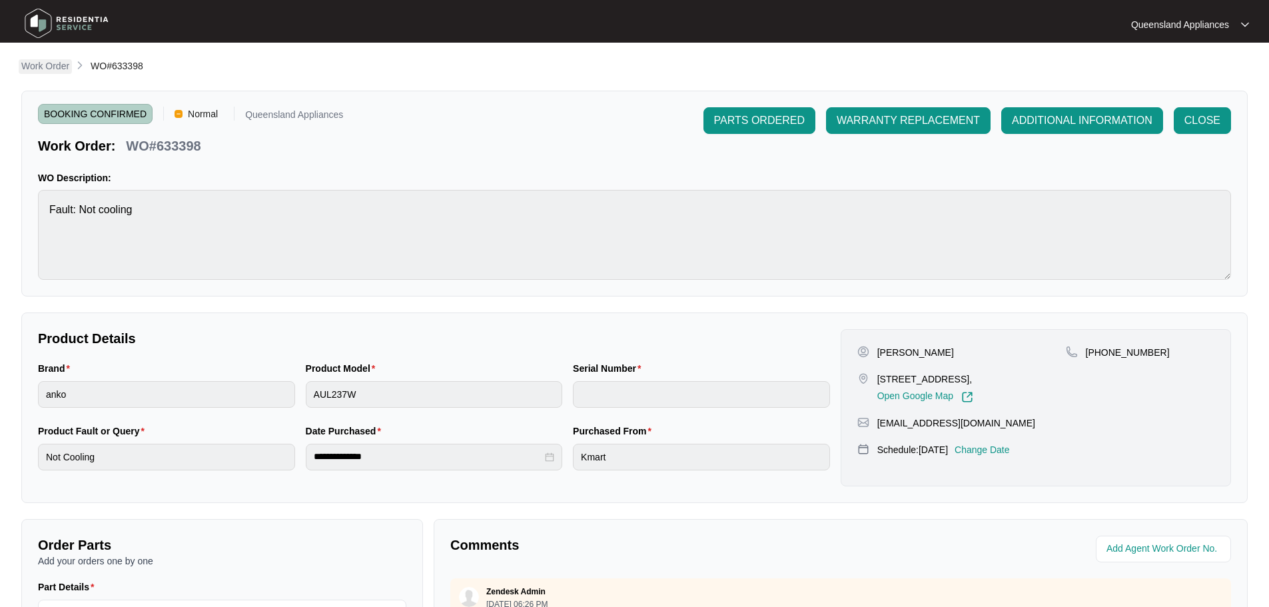
click at [37, 59] on p "Work Order" at bounding box center [45, 65] width 48 height 13
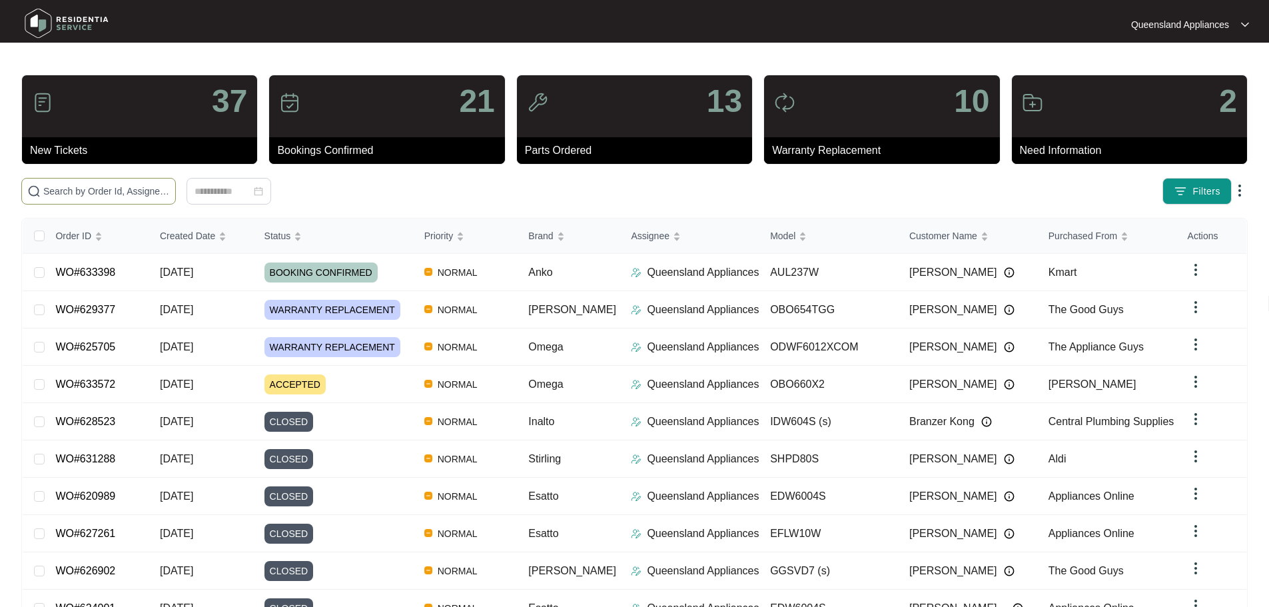
click at [111, 192] on input "text" at bounding box center [106, 191] width 127 height 15
paste input "629664"
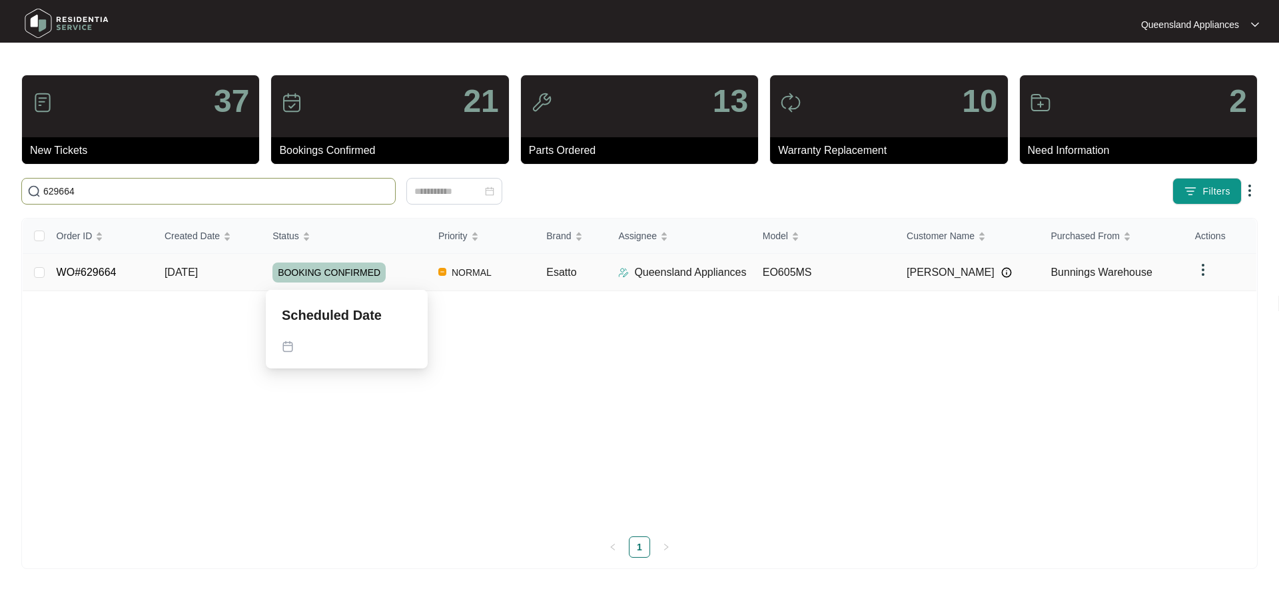
type input "629664"
click at [503, 280] on td "NORMAL" at bounding box center [482, 272] width 108 height 37
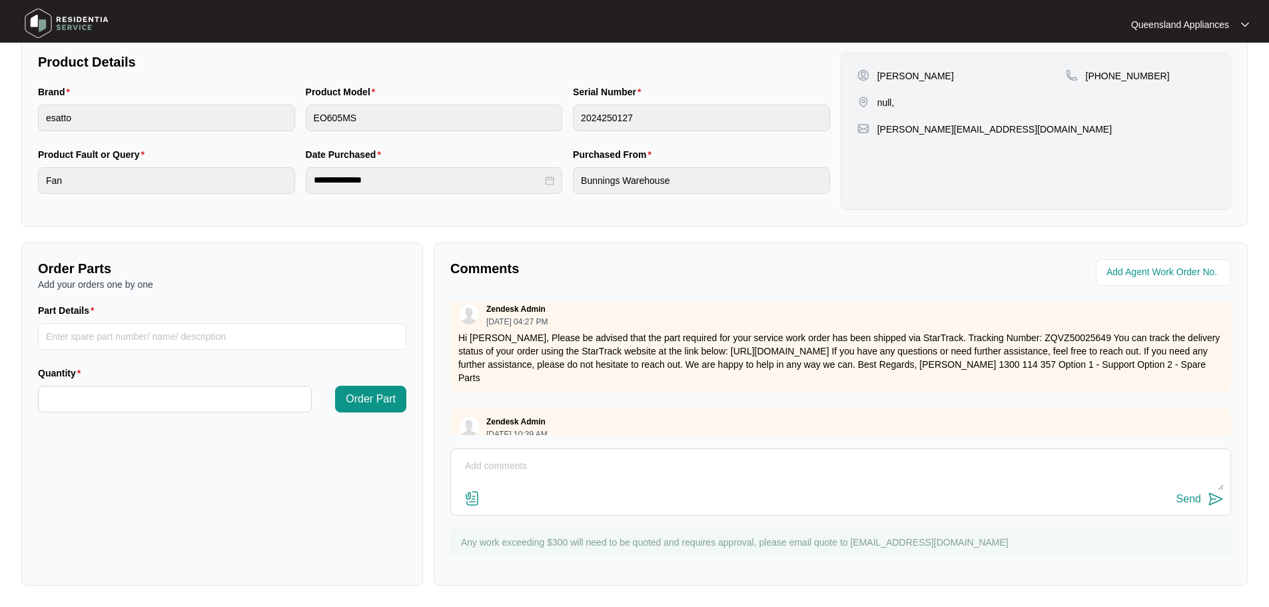
scroll to position [472, 0]
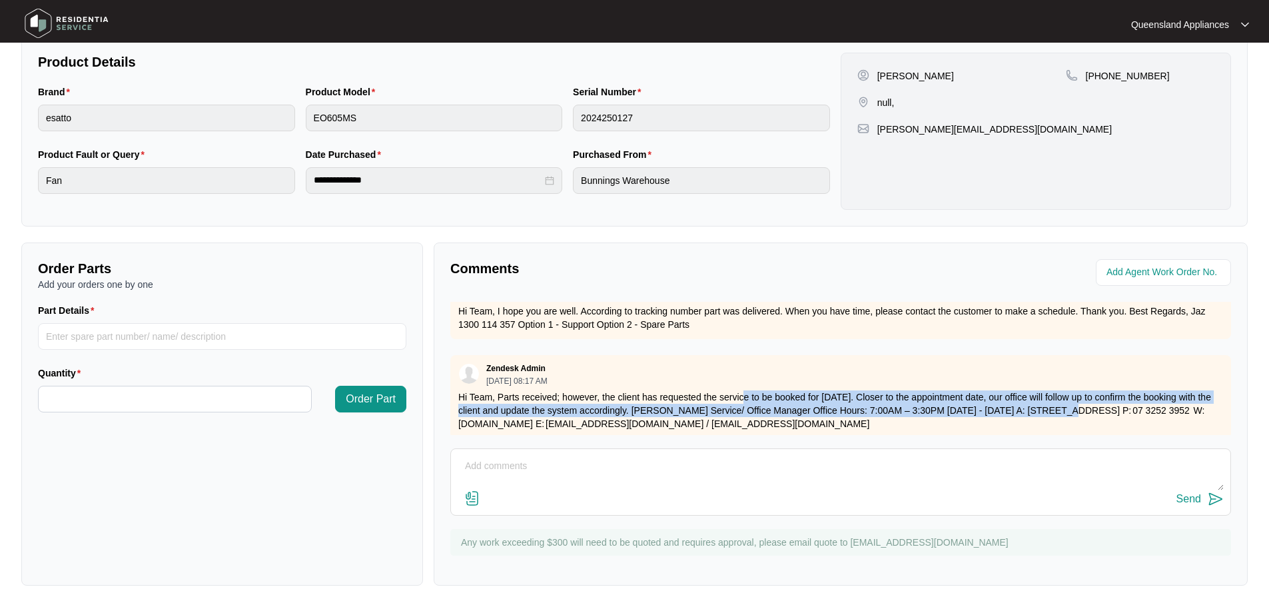
drag, startPoint x: 741, startPoint y: 389, endPoint x: 1049, endPoint y: 397, distance: 308.4
click at [1049, 397] on p "Hi Team, Parts received; however, the client has requested the service to be bo…" at bounding box center [840, 410] width 764 height 40
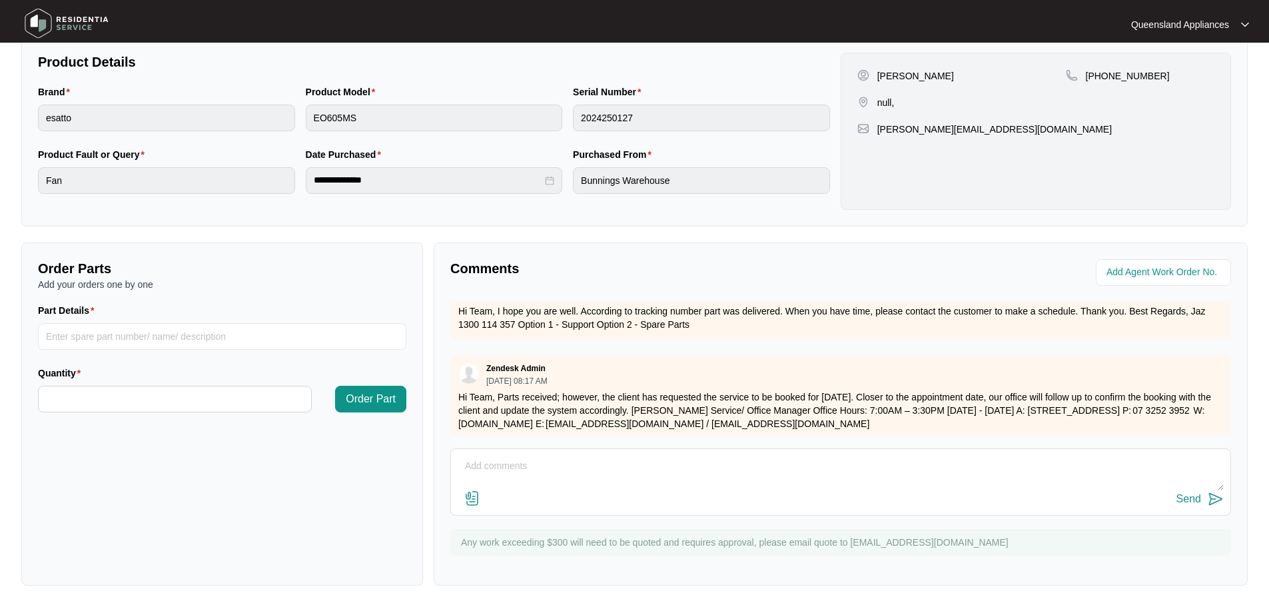
click at [1045, 413] on p "Hi Team, Parts received; however, the client has requested the service to be bo…" at bounding box center [840, 410] width 764 height 40
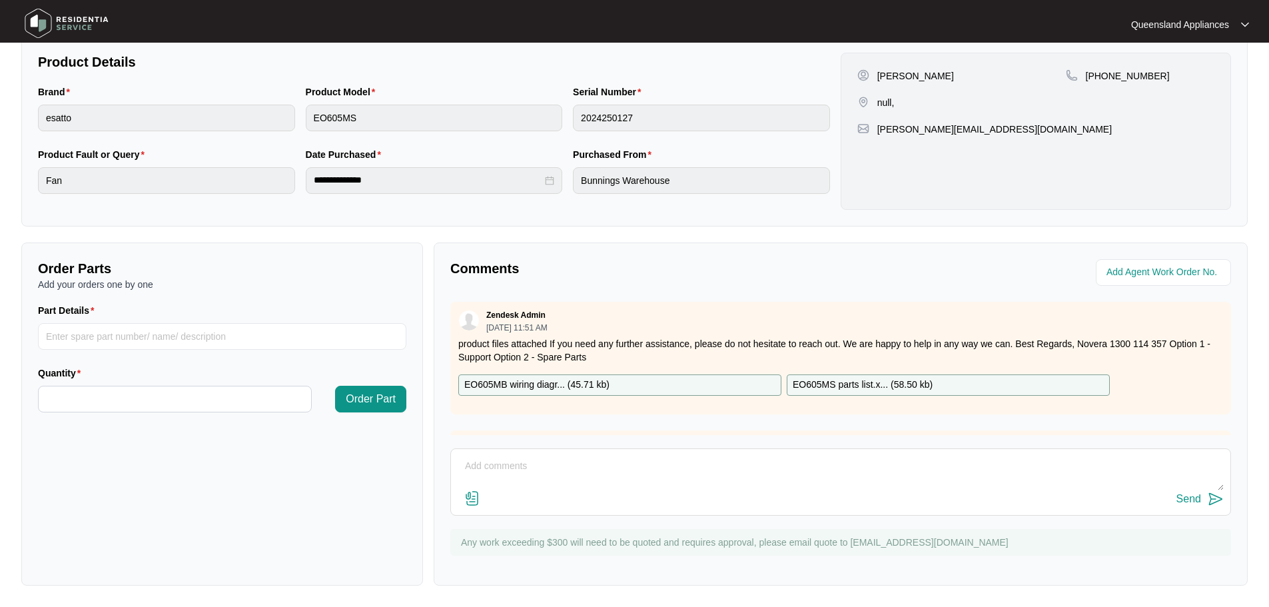
scroll to position [11, 0]
